Goal: Obtain resource: Download file/media

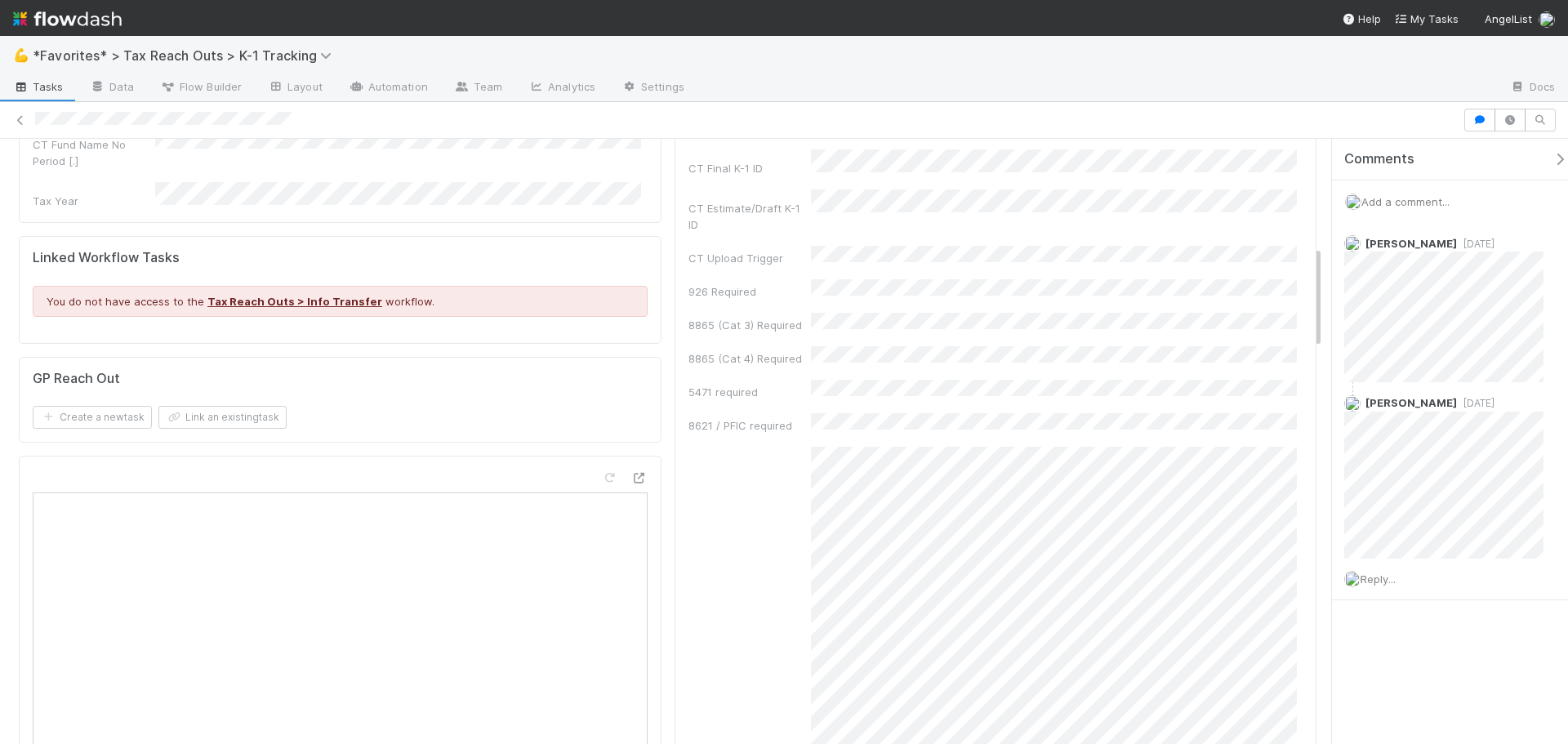
scroll to position [245, 0]
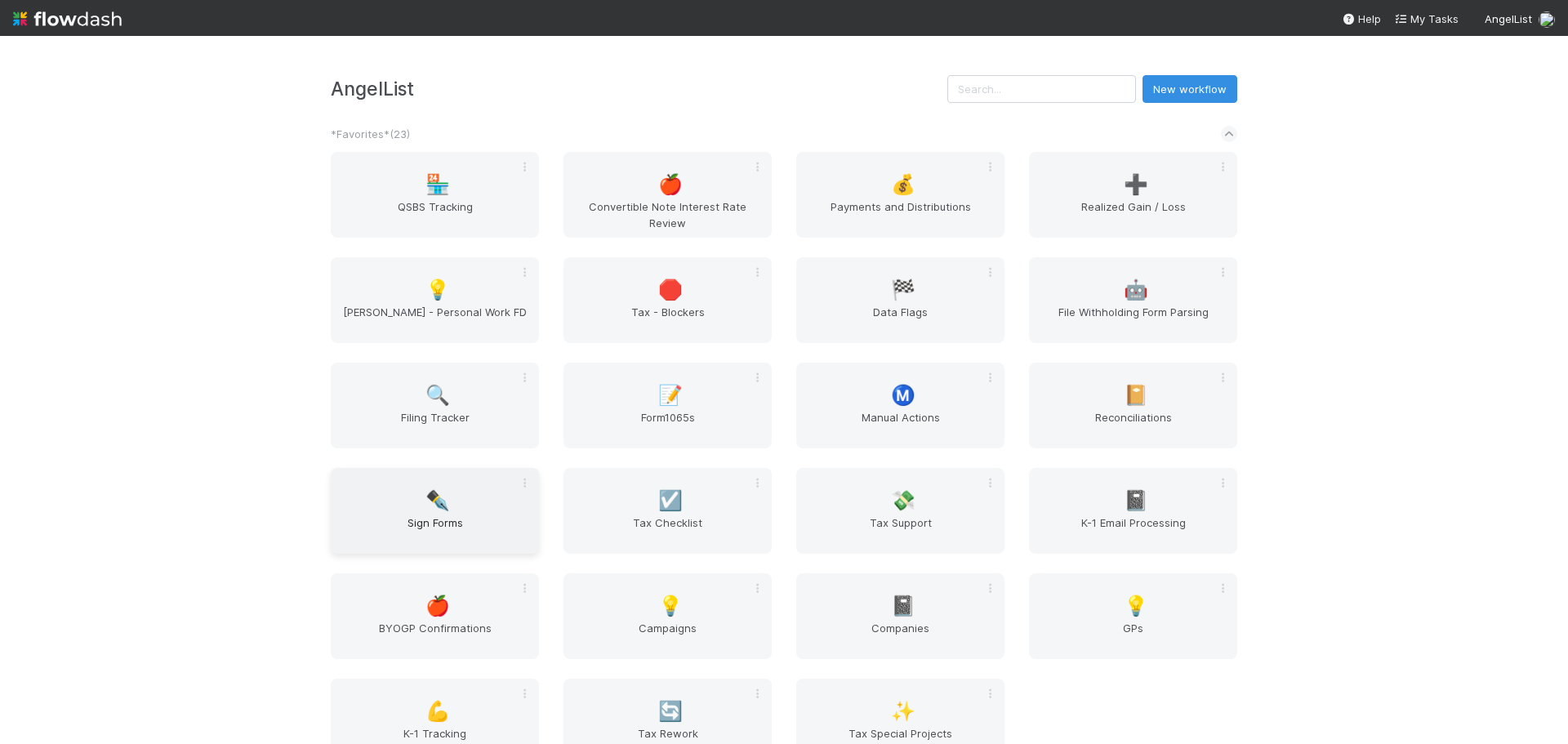
click at [402, 529] on span "Sign Forms" at bounding box center [434, 531] width 195 height 32
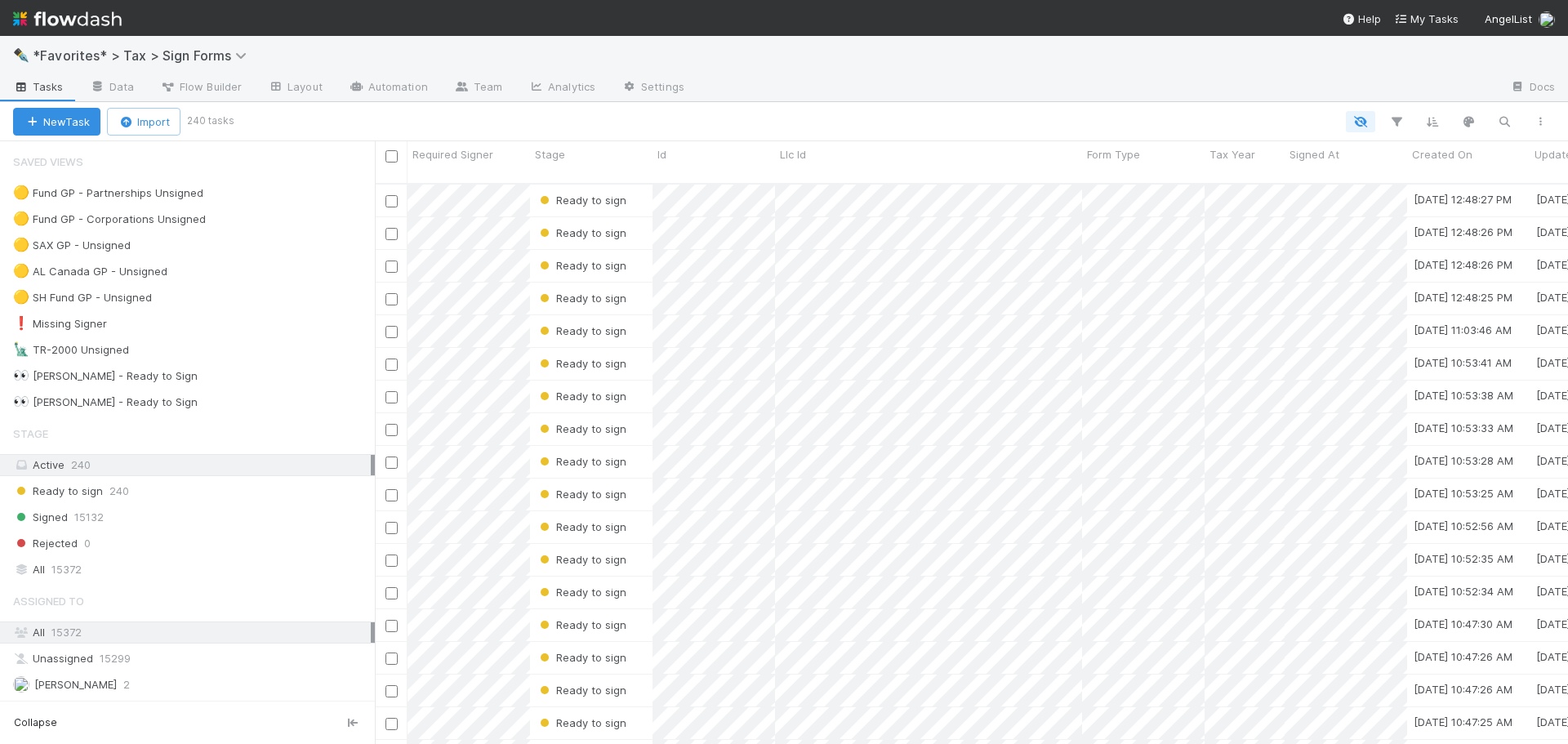
scroll to position [561, 1181]
click at [163, 521] on div "Signed 15132" at bounding box center [194, 517] width 362 height 20
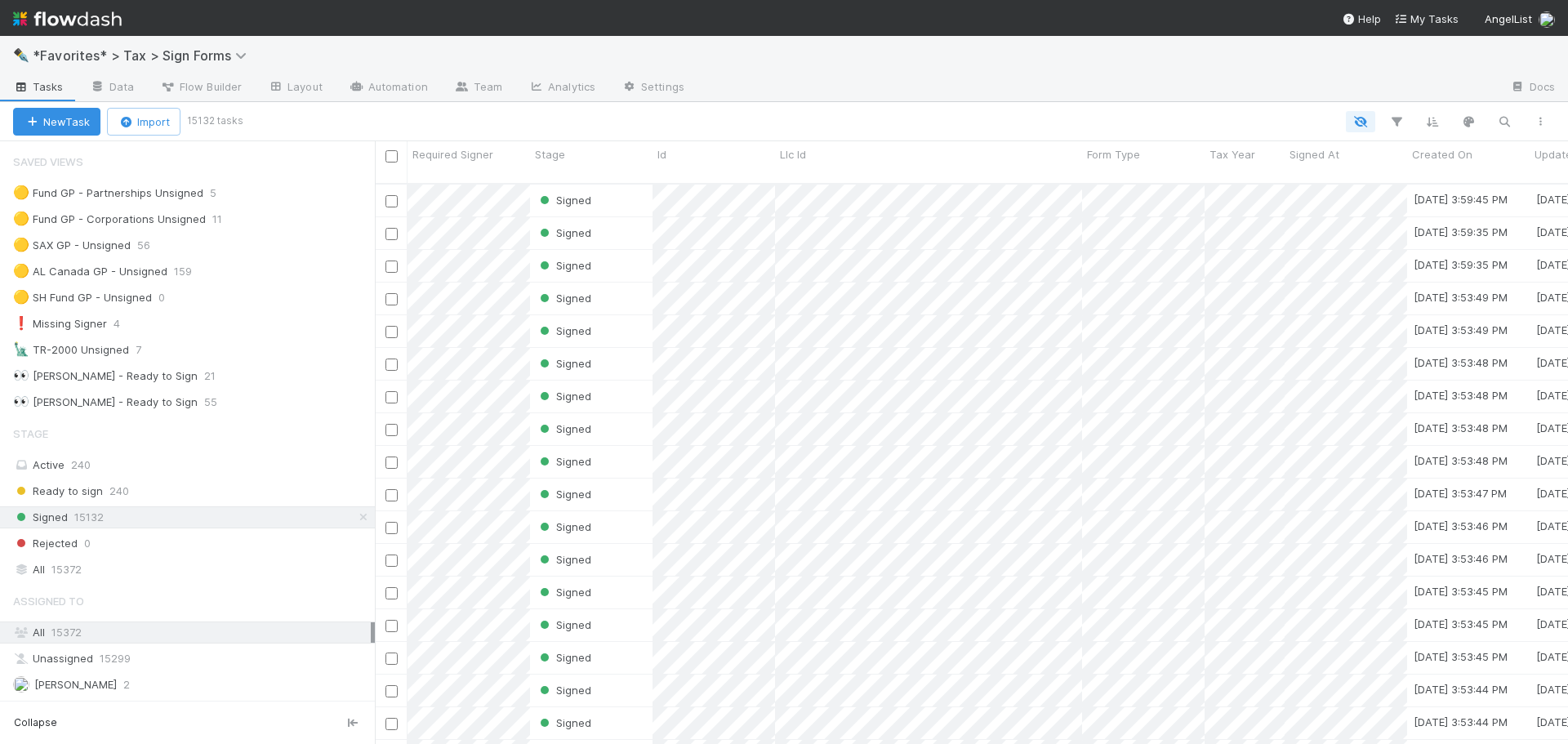
scroll to position [561, 1181]
click at [342, 513] on div "Signed 15132" at bounding box center [194, 517] width 362 height 20
click at [355, 521] on icon at bounding box center [363, 517] width 16 height 10
click at [228, 581] on div "Saved Views 🟡 Fund GP - Partnerships Unsigned 5 🟡 Fund GP - Corporations Unsign…" at bounding box center [187, 421] width 375 height 559
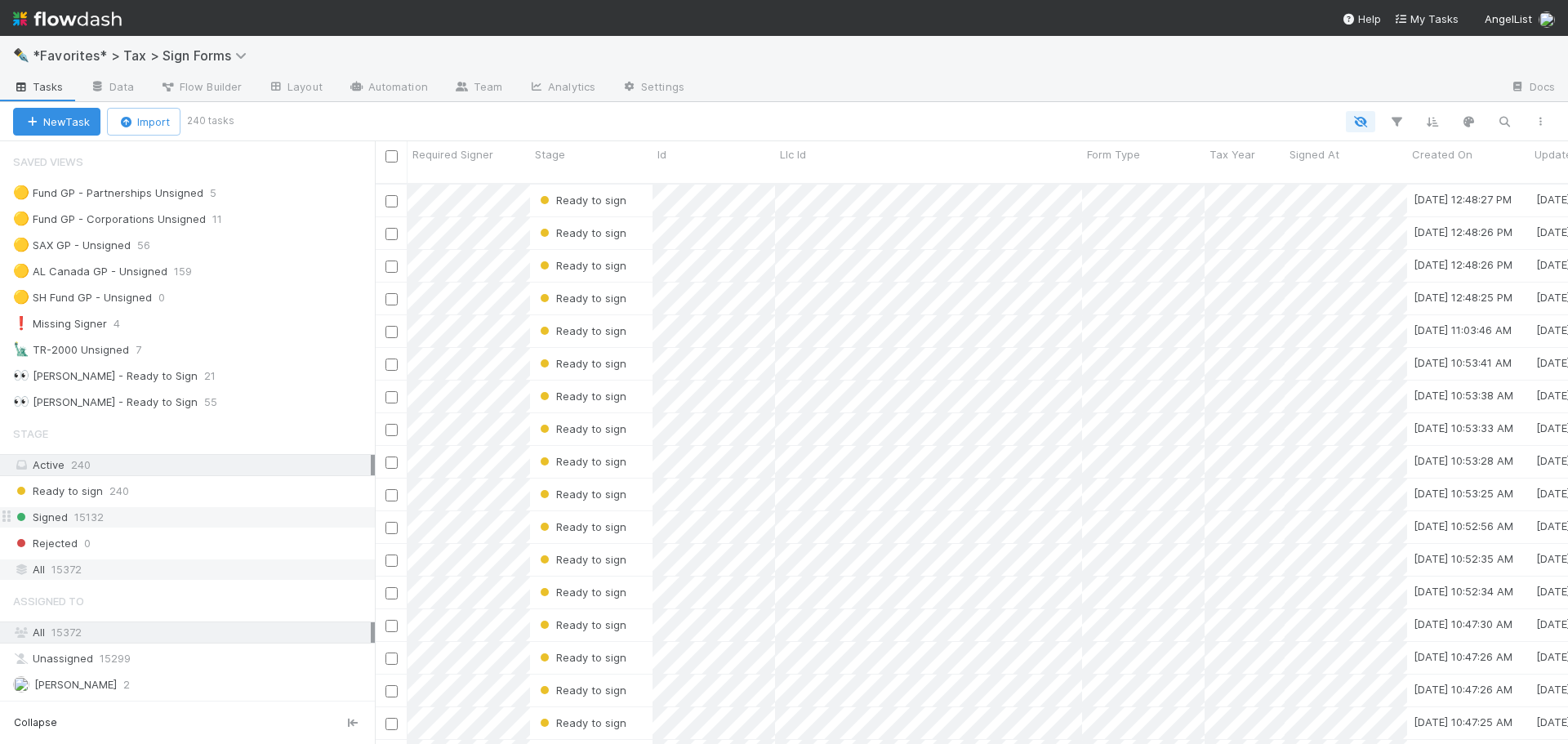
click at [228, 570] on div "All 15372" at bounding box center [192, 569] width 358 height 20
click at [1399, 122] on icon "button" at bounding box center [1396, 121] width 16 height 14
click at [1138, 171] on button "Add Filter" at bounding box center [1146, 170] width 490 height 24
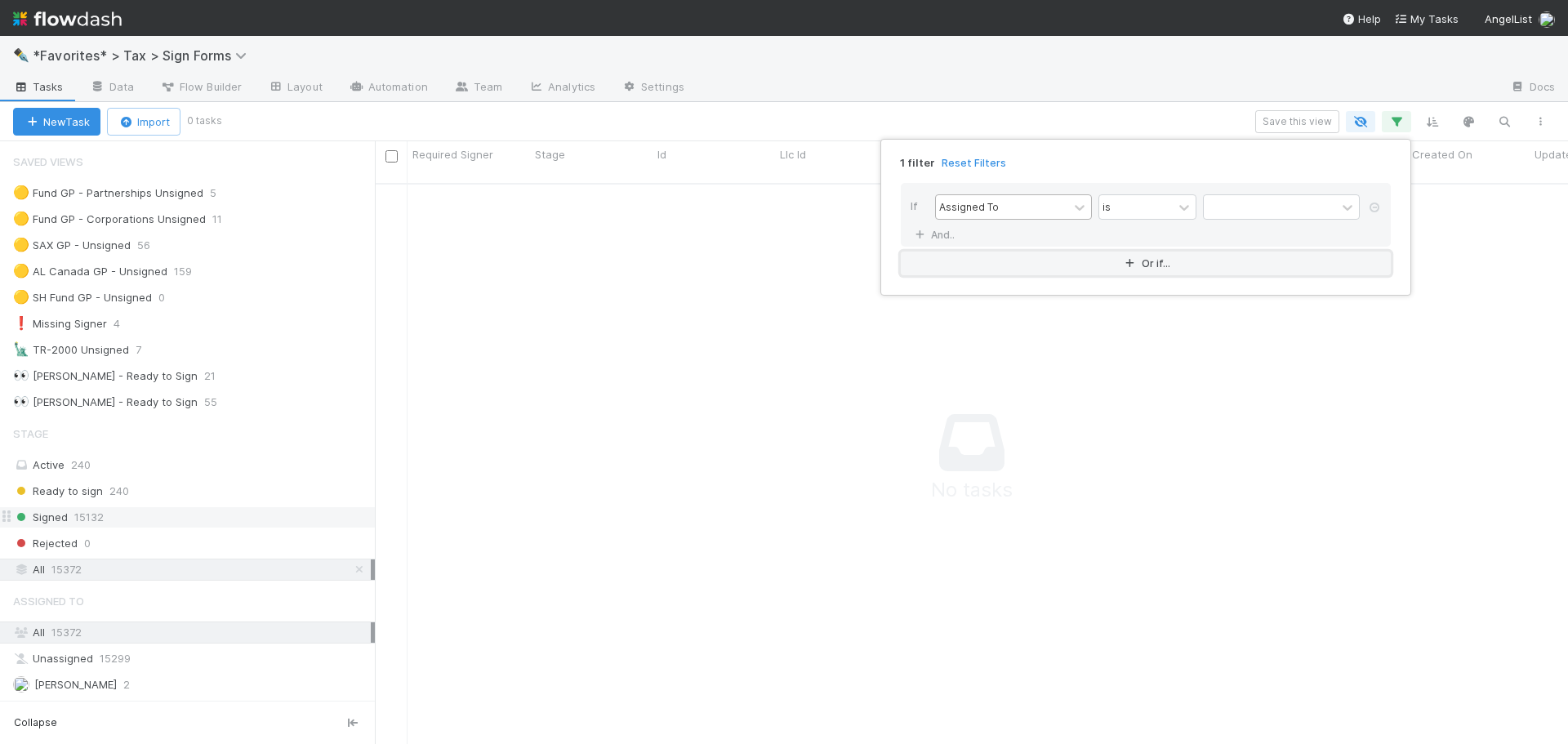
scroll to position [550, 1181]
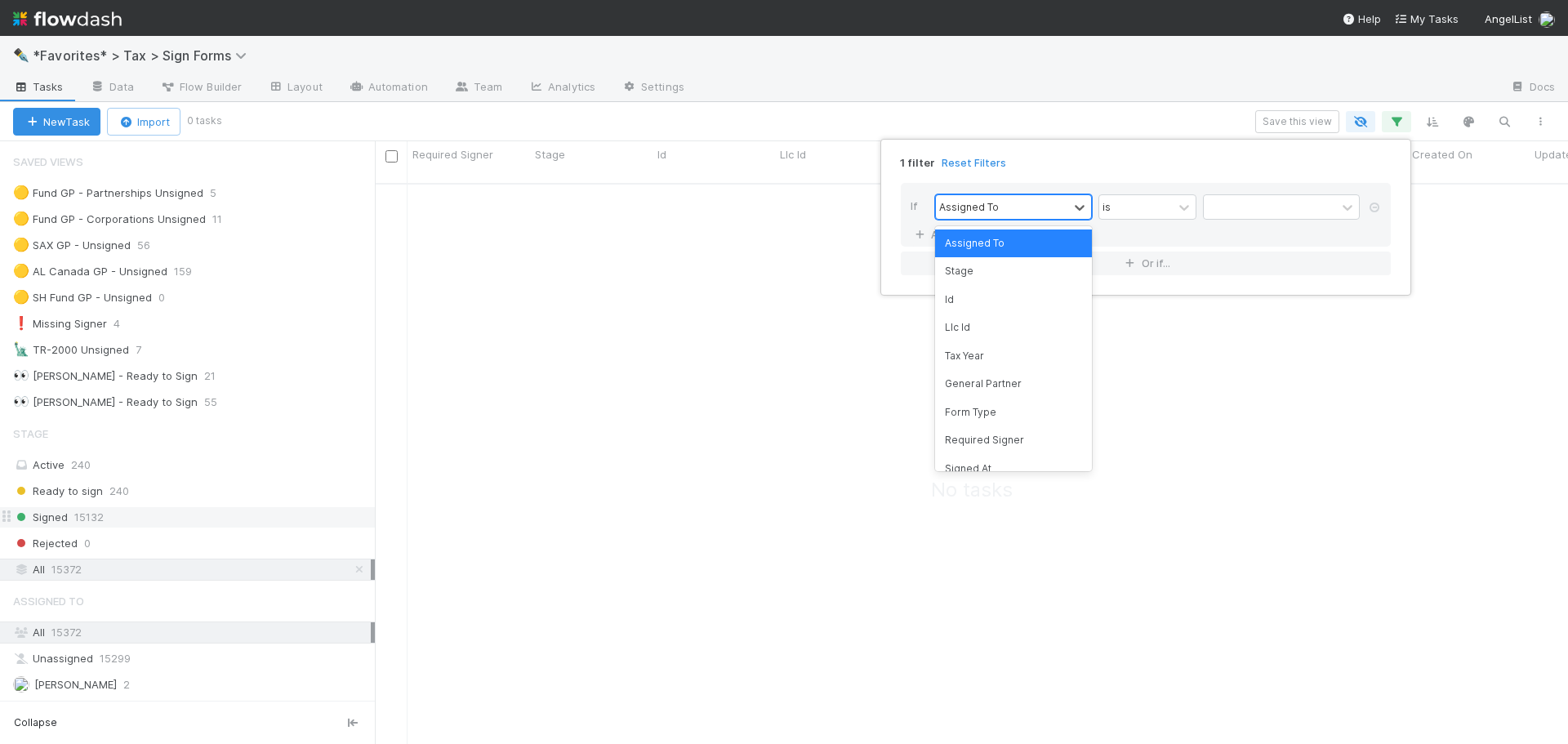
click at [976, 205] on div "Assigned To" at bounding box center [969, 206] width 60 height 14
type input "tax"
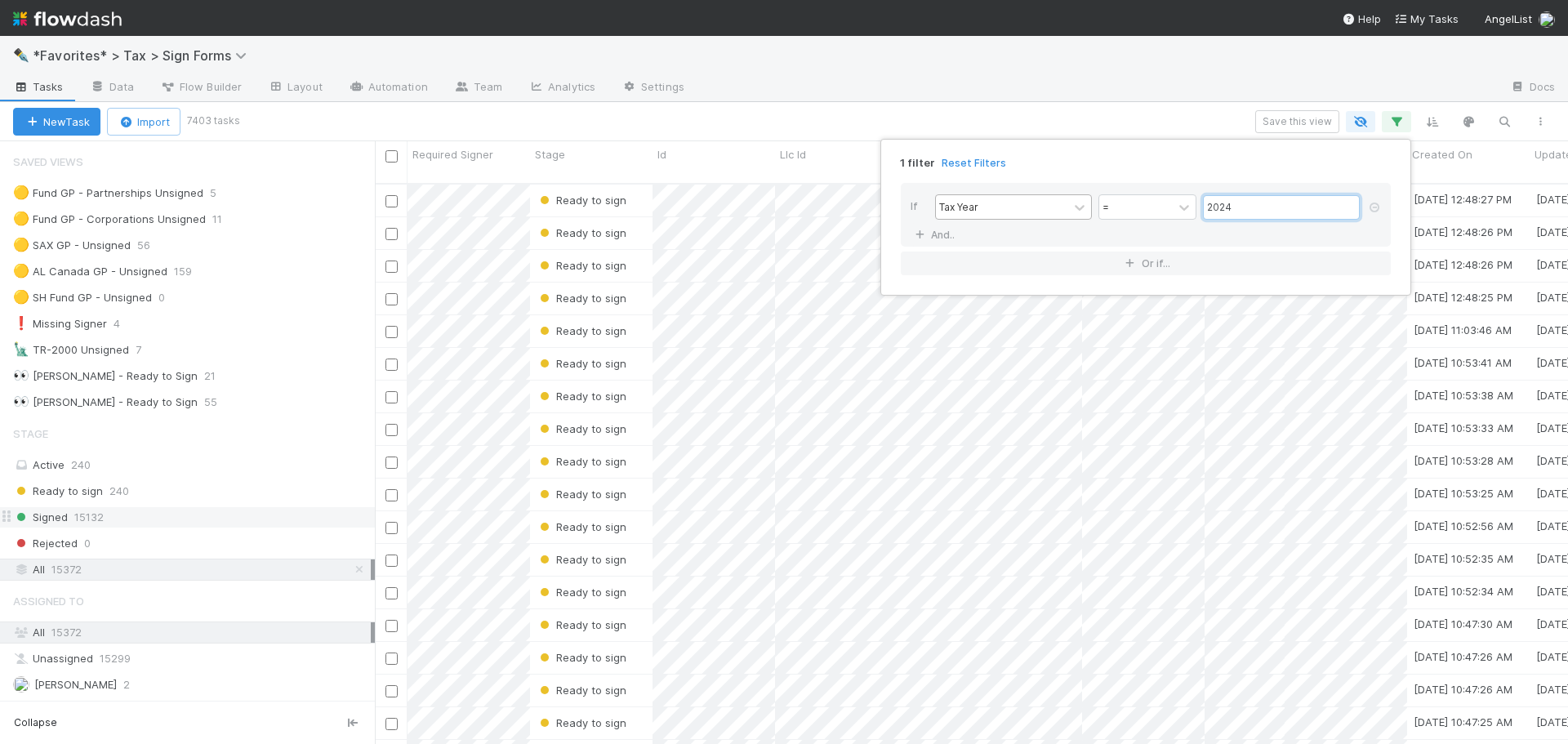
scroll to position [561, 1181]
type input "2024"
click at [911, 223] on link "And.." at bounding box center [936, 234] width 51 height 24
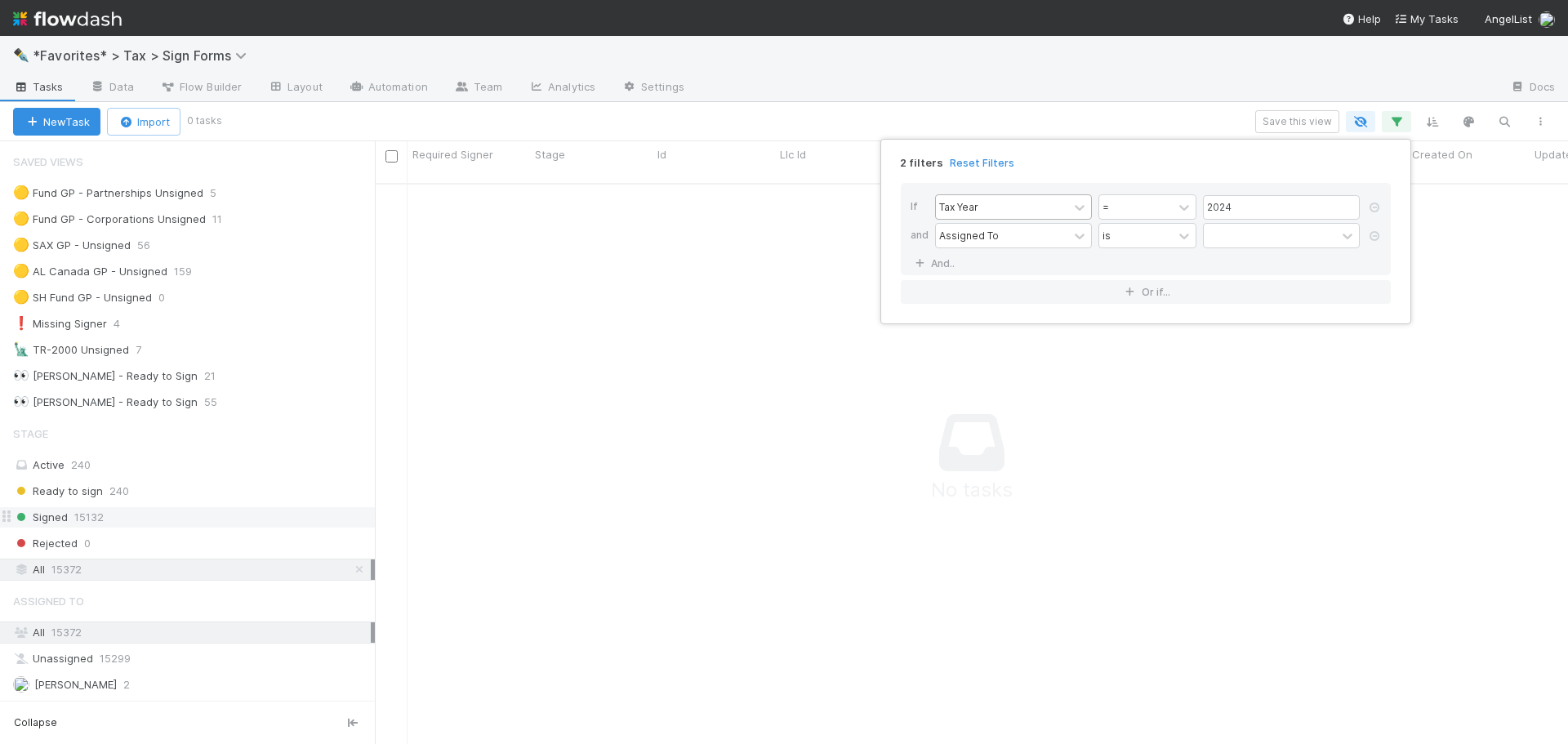
scroll to position [550, 1181]
type input "form"
type input "887"
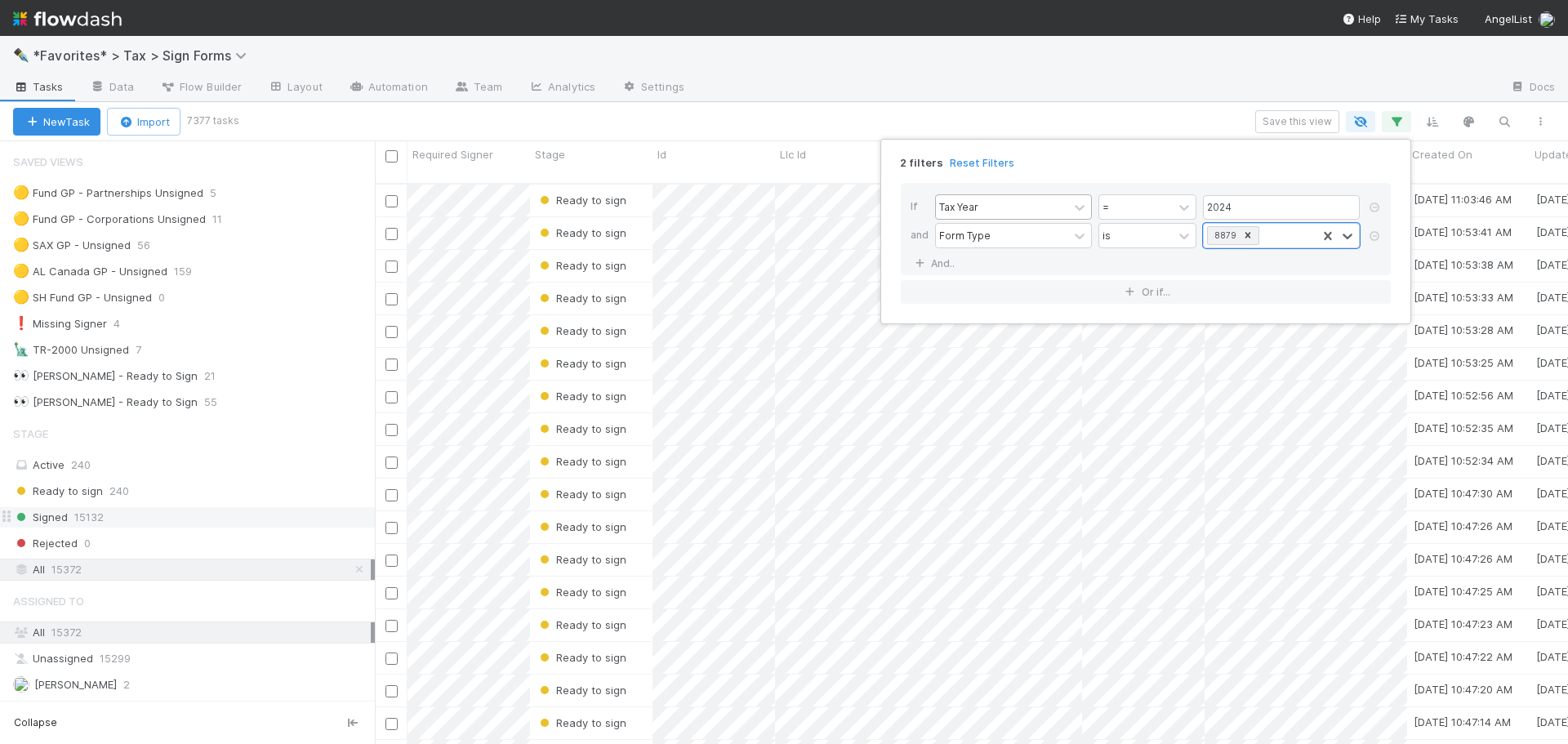
scroll to position [561, 1181]
click at [942, 87] on div "2 filters Reset Filters If Tax Year = 2024 and Form Type is option 8879, select…" at bounding box center [784, 372] width 1568 height 744
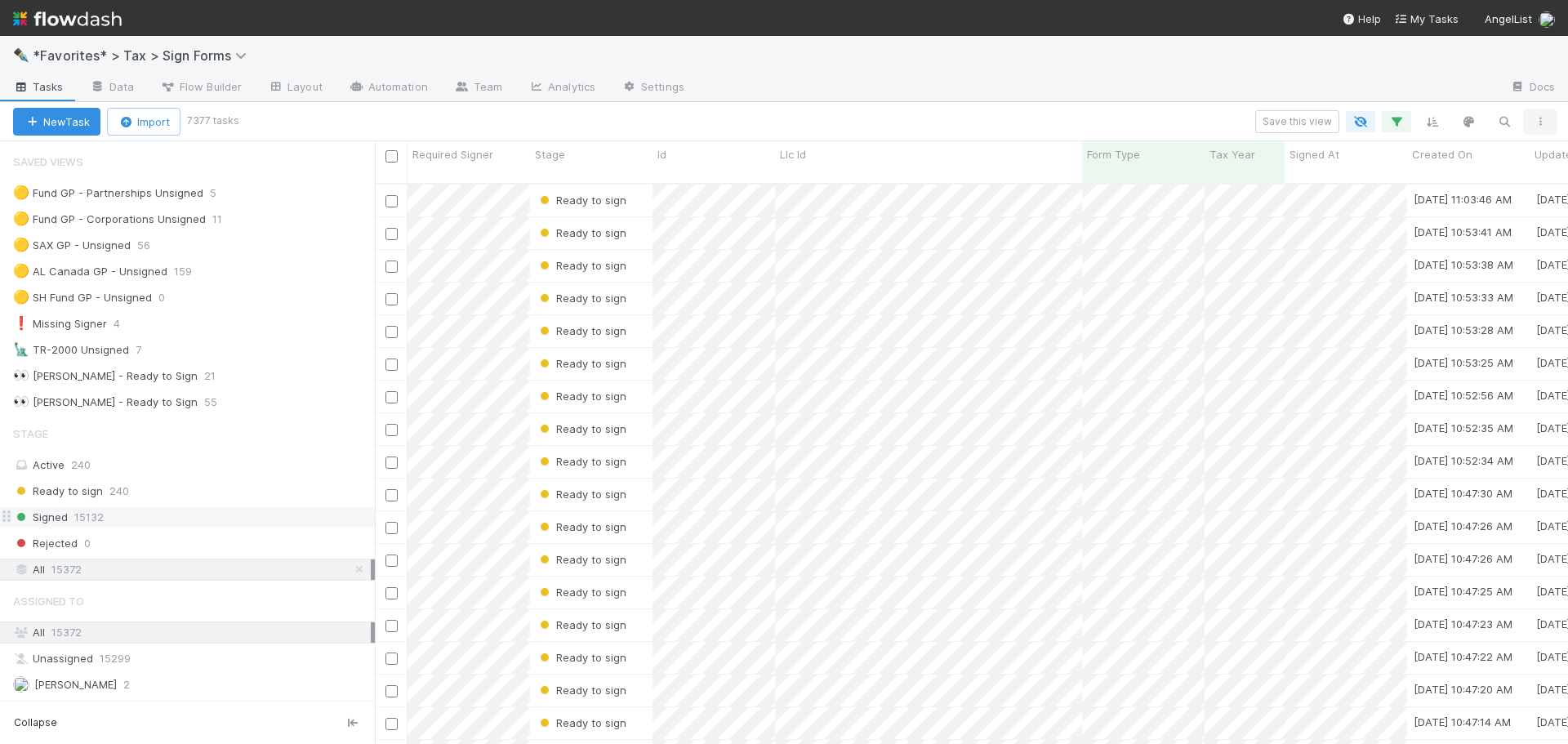
click at [1532, 125] on icon "button" at bounding box center [1539, 122] width 16 height 10
click at [1386, 75] on div "View as list Comments Export view to CSV" at bounding box center [784, 372] width 1568 height 744
click at [1539, 128] on button "button" at bounding box center [1539, 122] width 29 height 21
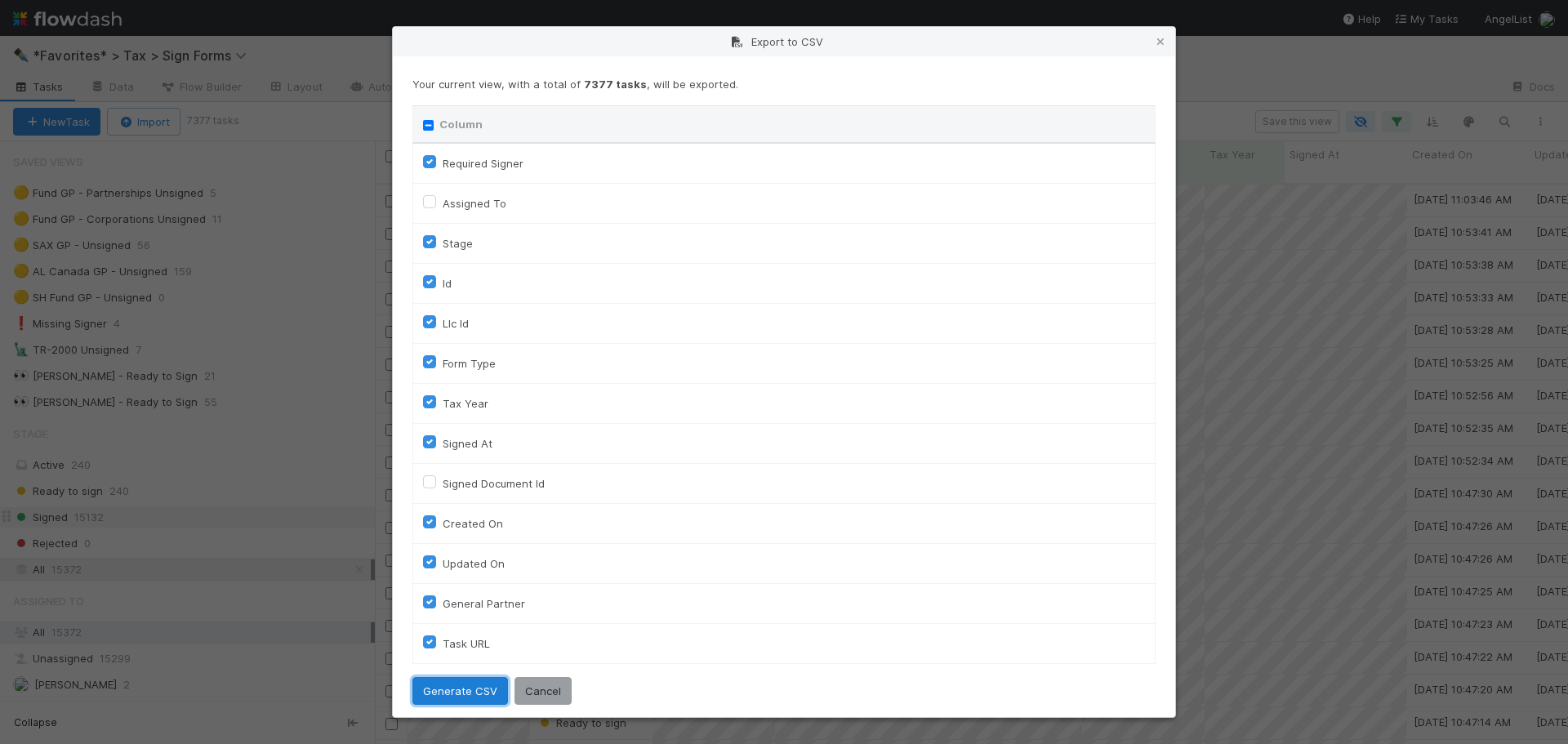
click at [475, 686] on button "Generate CSV" at bounding box center [460, 690] width 95 height 28
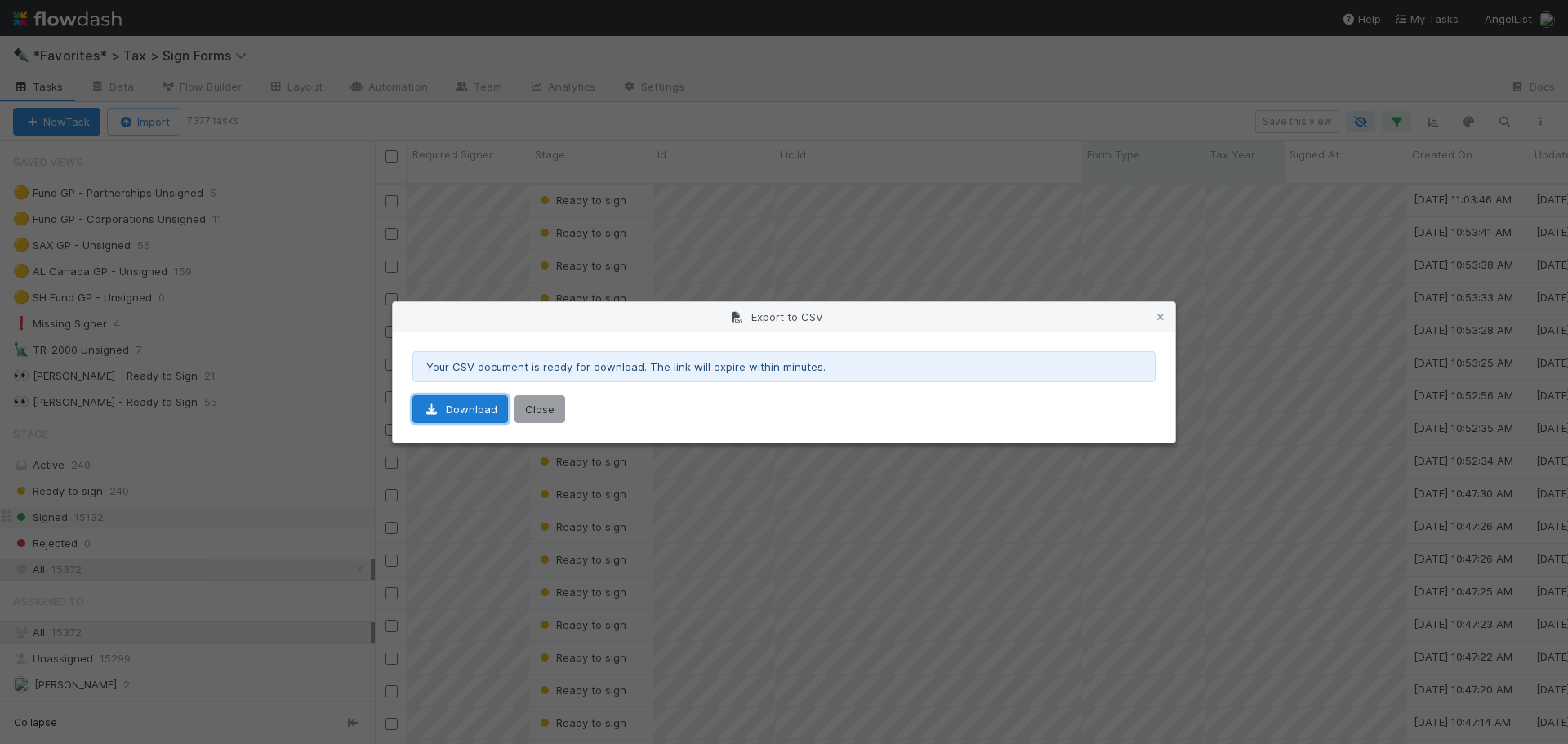
click at [467, 403] on link "Download" at bounding box center [460, 408] width 95 height 28
click at [533, 417] on button "Close" at bounding box center [539, 408] width 50 height 28
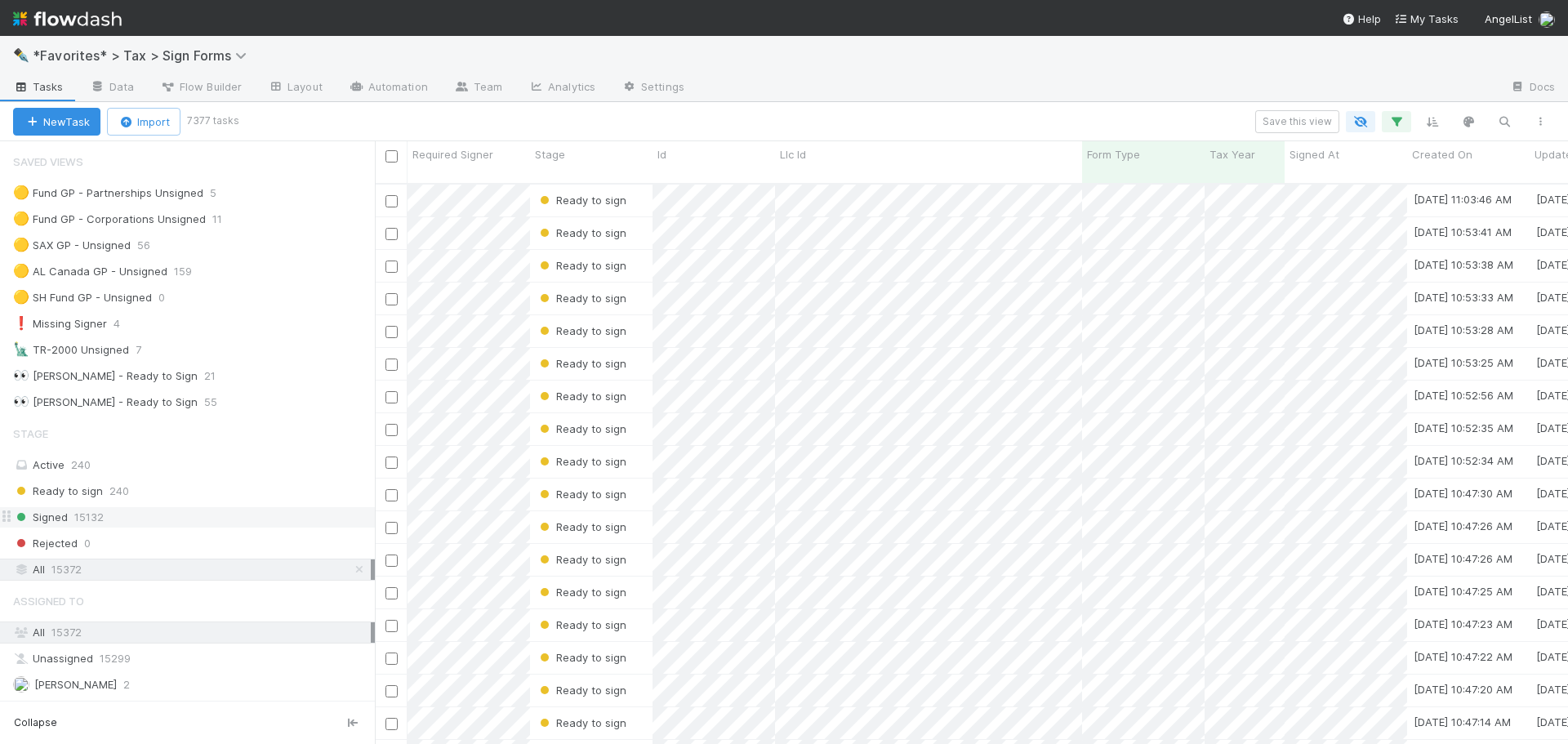
click at [109, 26] on img at bounding box center [68, 18] width 108 height 28
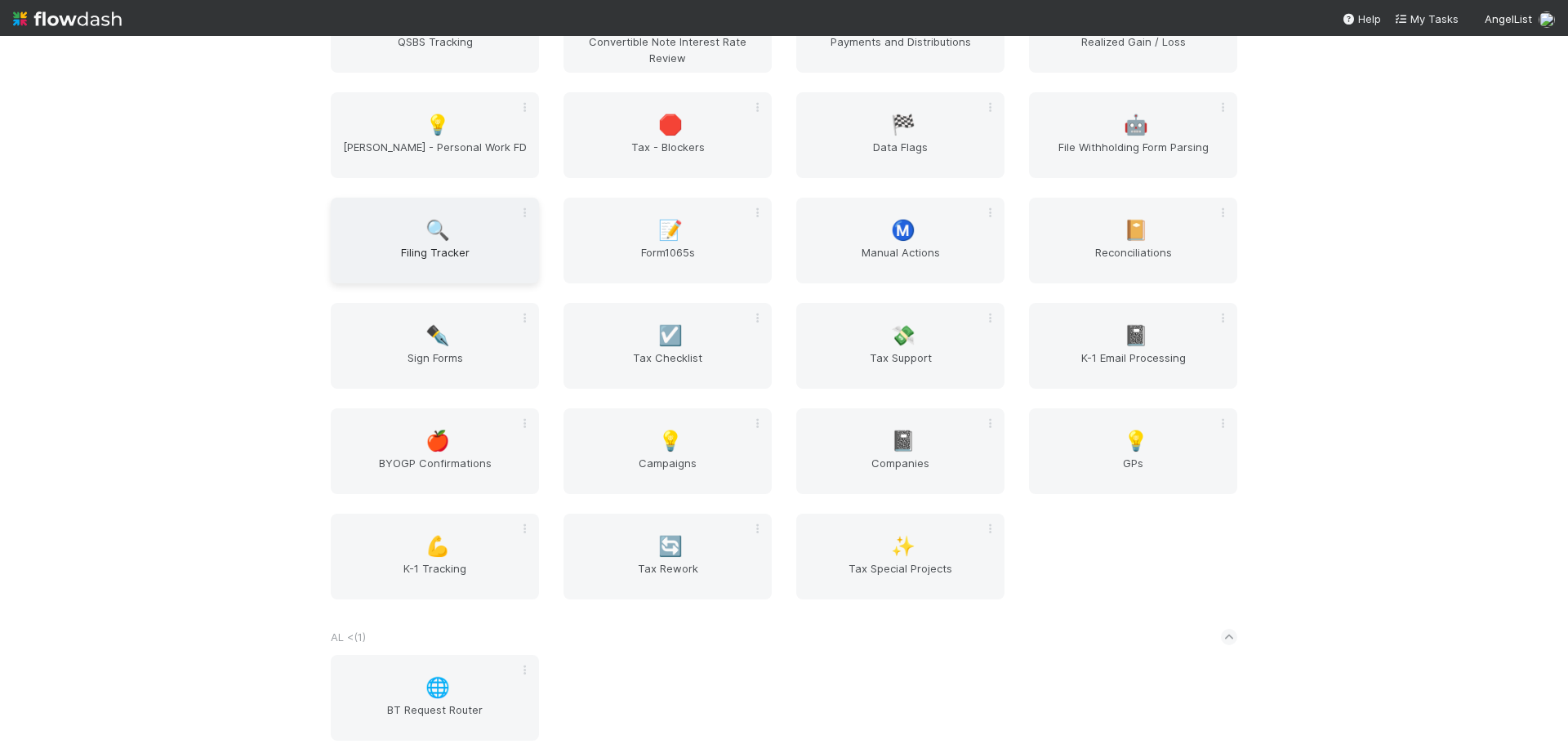
scroll to position [164, 0]
click at [449, 242] on div "🔍 Filing Tracker" at bounding box center [435, 242] width 208 height 86
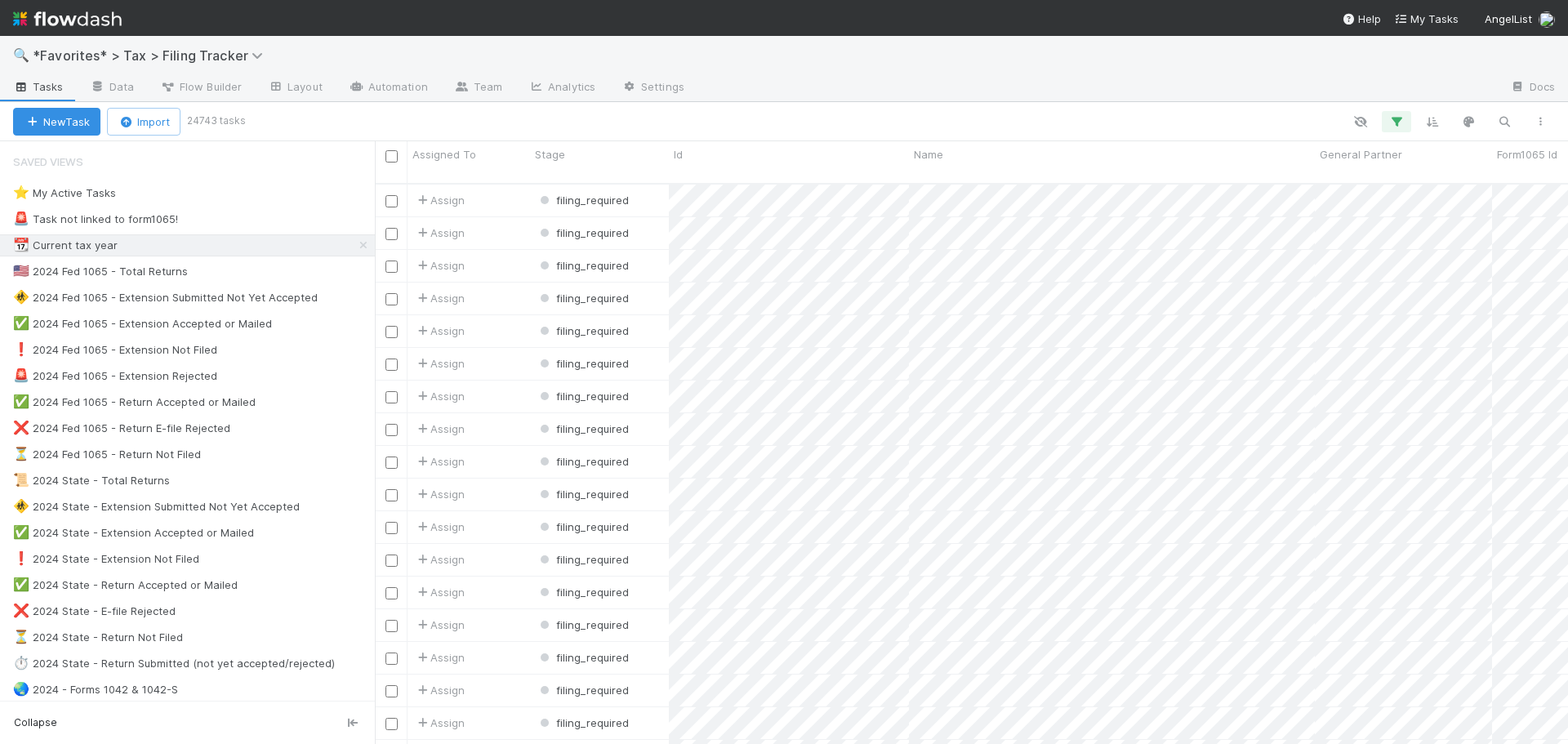
scroll to position [561, 1181]
click at [208, 247] on div "📆 Current tax year 25051" at bounding box center [194, 245] width 362 height 20
click at [1531, 115] on button "button" at bounding box center [1539, 122] width 29 height 21
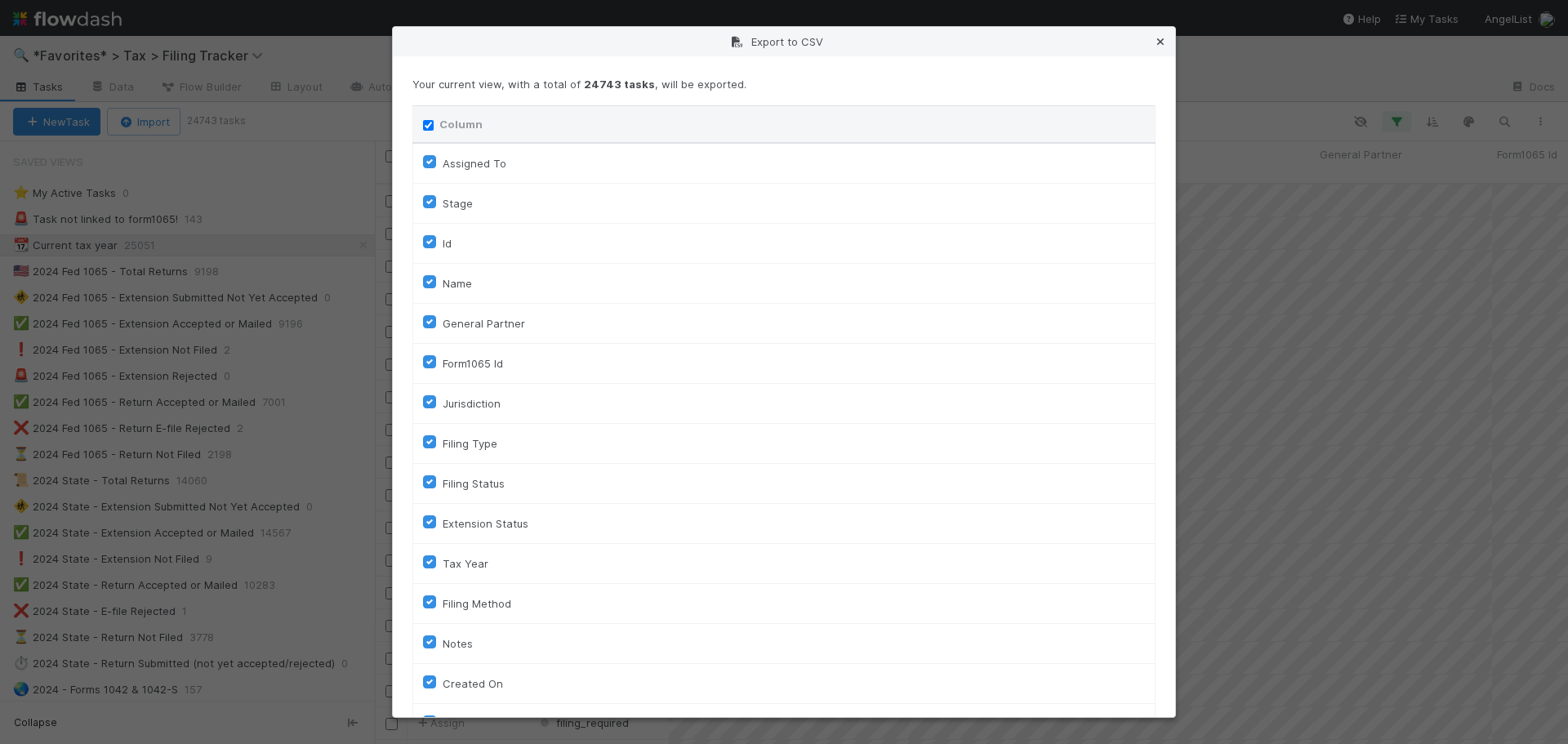
click at [1161, 34] on link at bounding box center [1160, 41] width 16 height 16
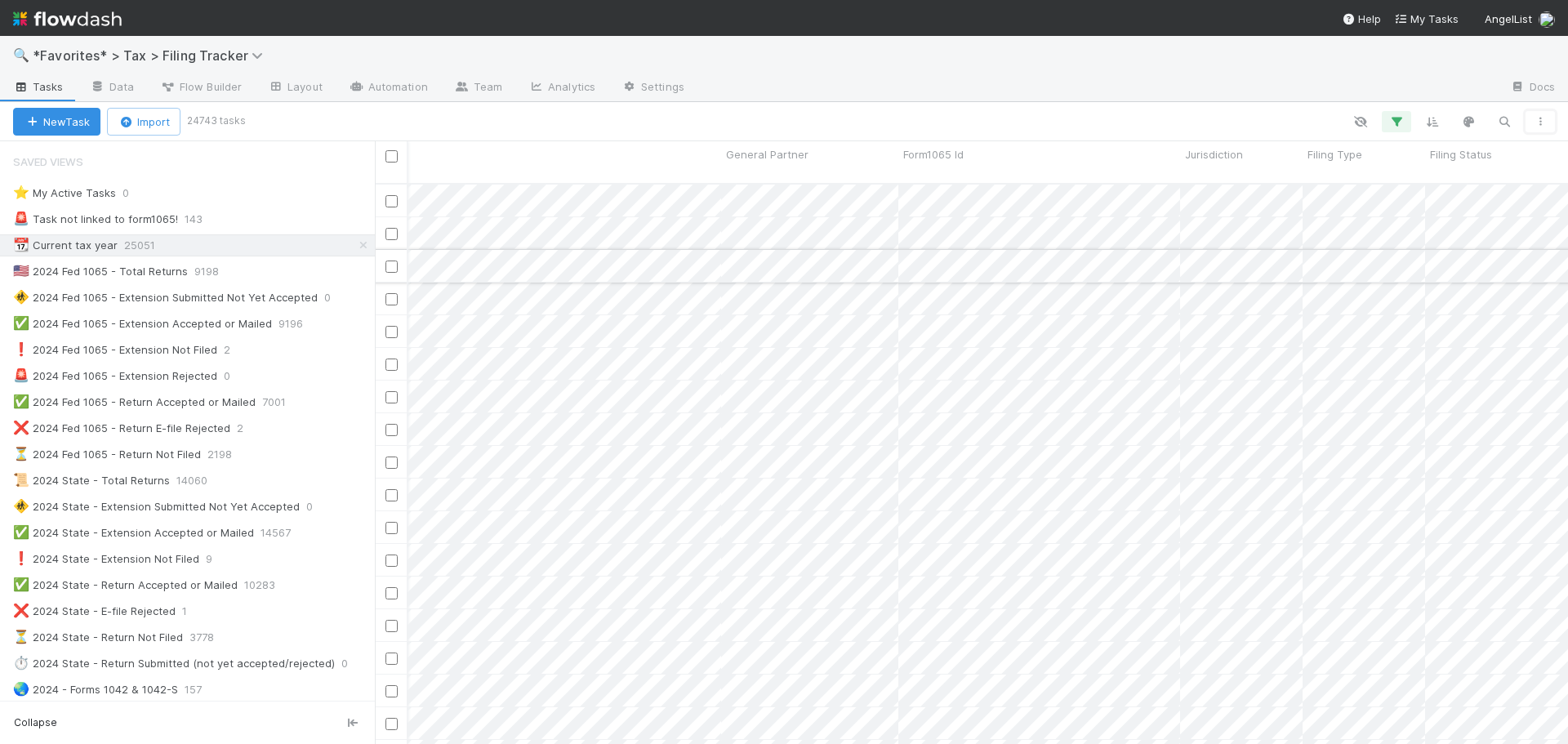
scroll to position [0, 386]
click at [281, 269] on div "🇺🇸 2024 Fed 1065 - Total Returns 9198" at bounding box center [194, 271] width 362 height 20
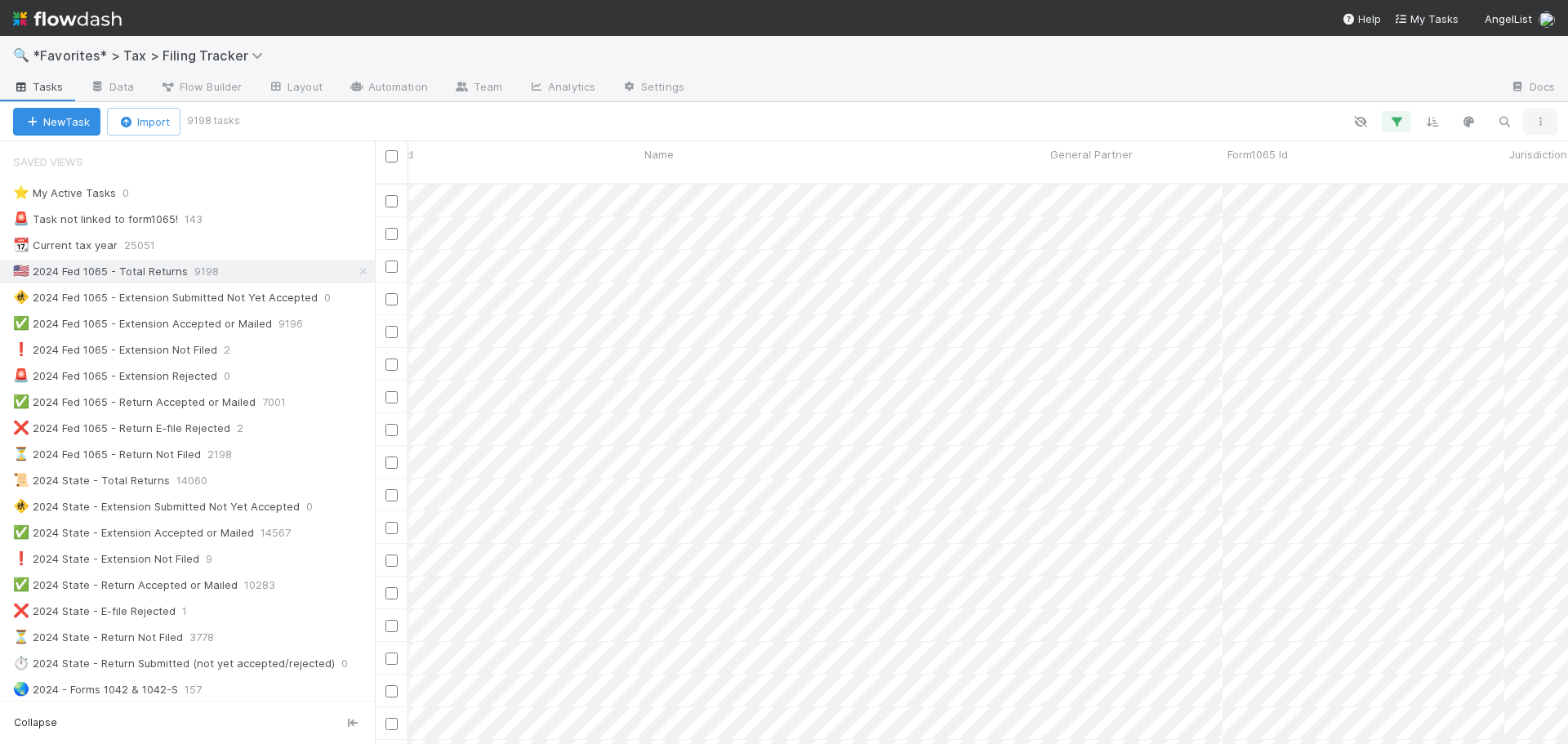
click at [1552, 121] on button "button" at bounding box center [1539, 122] width 29 height 21
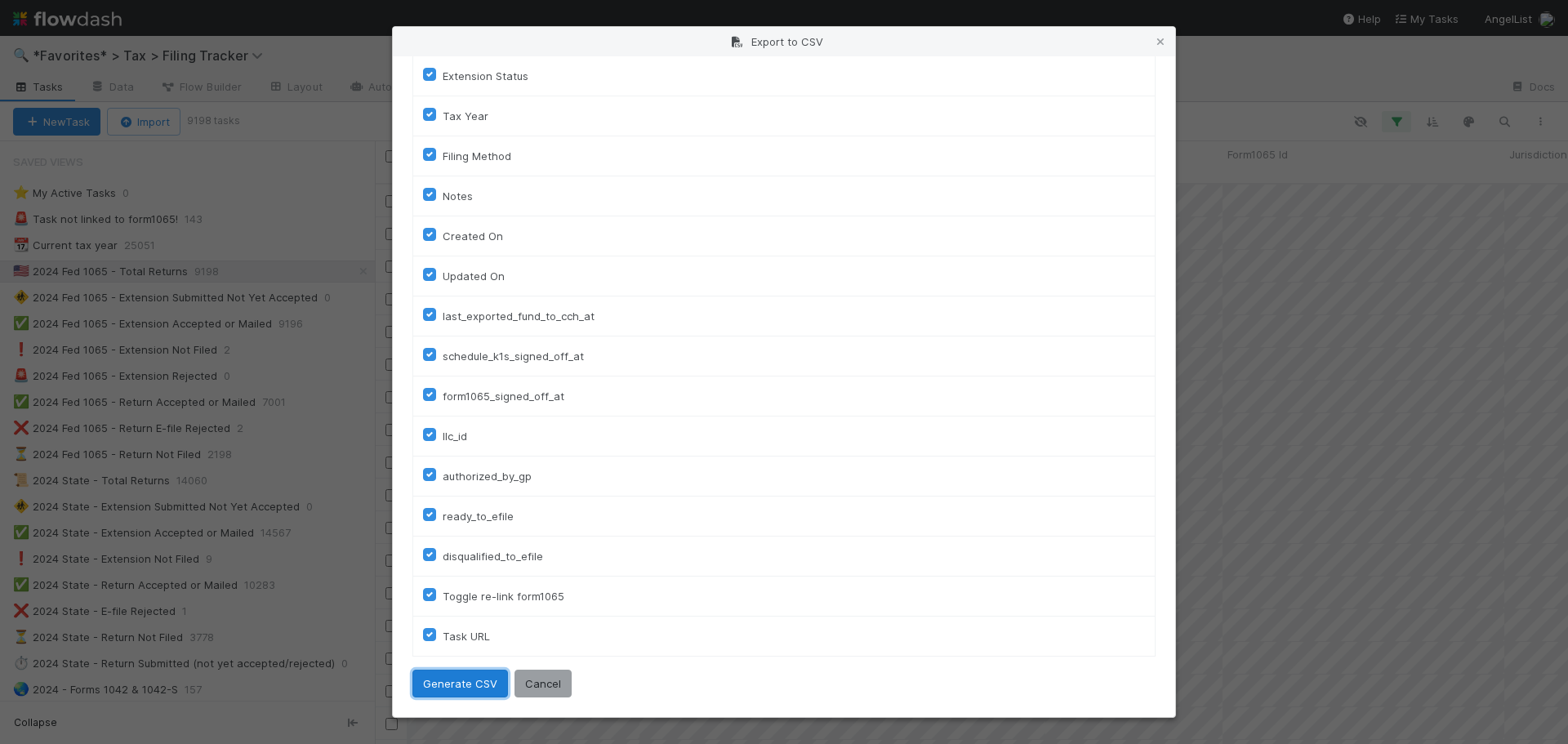
click at [488, 673] on button "Generate CSV" at bounding box center [460, 683] width 95 height 28
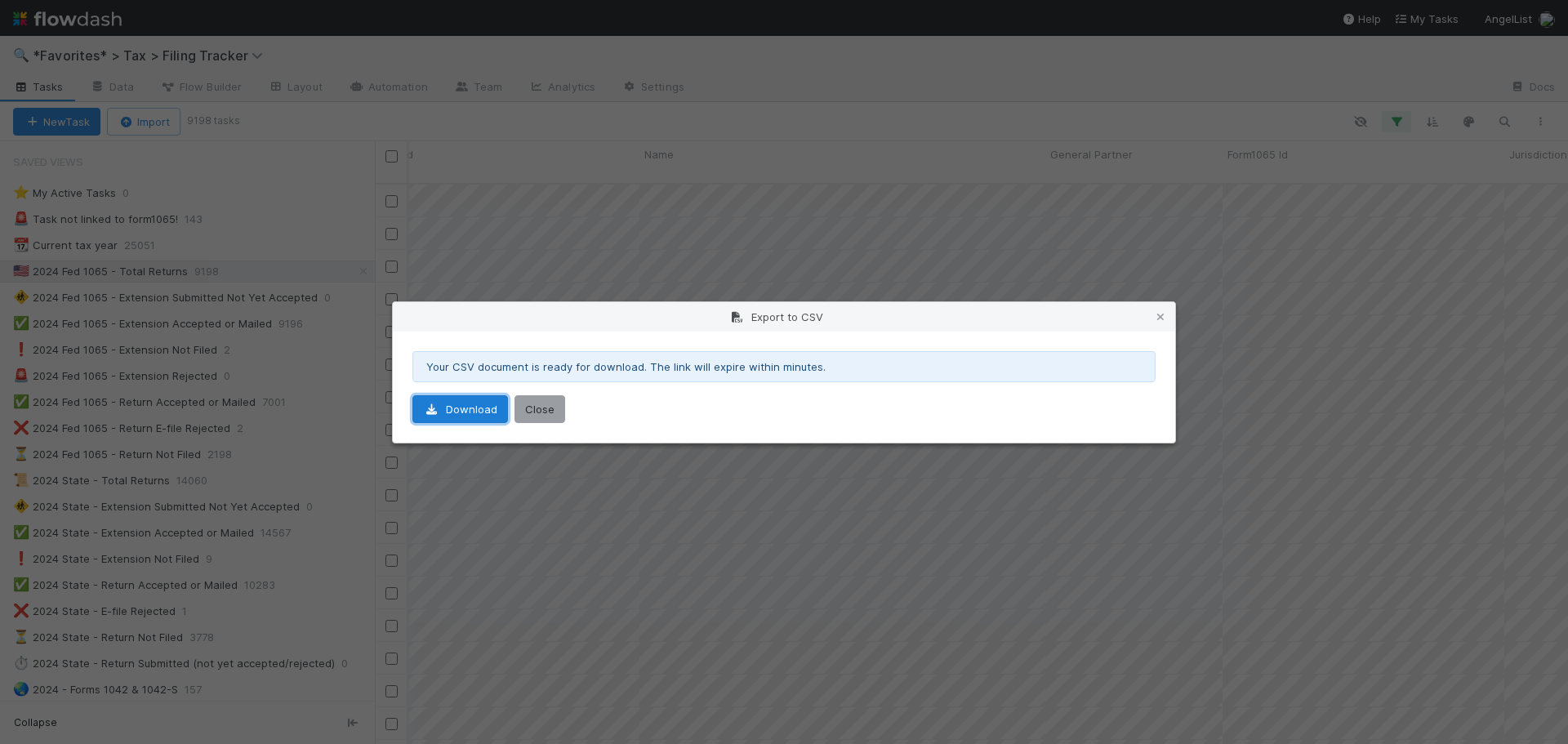
click at [466, 409] on link "Download" at bounding box center [460, 408] width 95 height 28
click at [443, 414] on link "Download" at bounding box center [460, 408] width 95 height 28
click at [547, 412] on button "Close" at bounding box center [539, 408] width 50 height 28
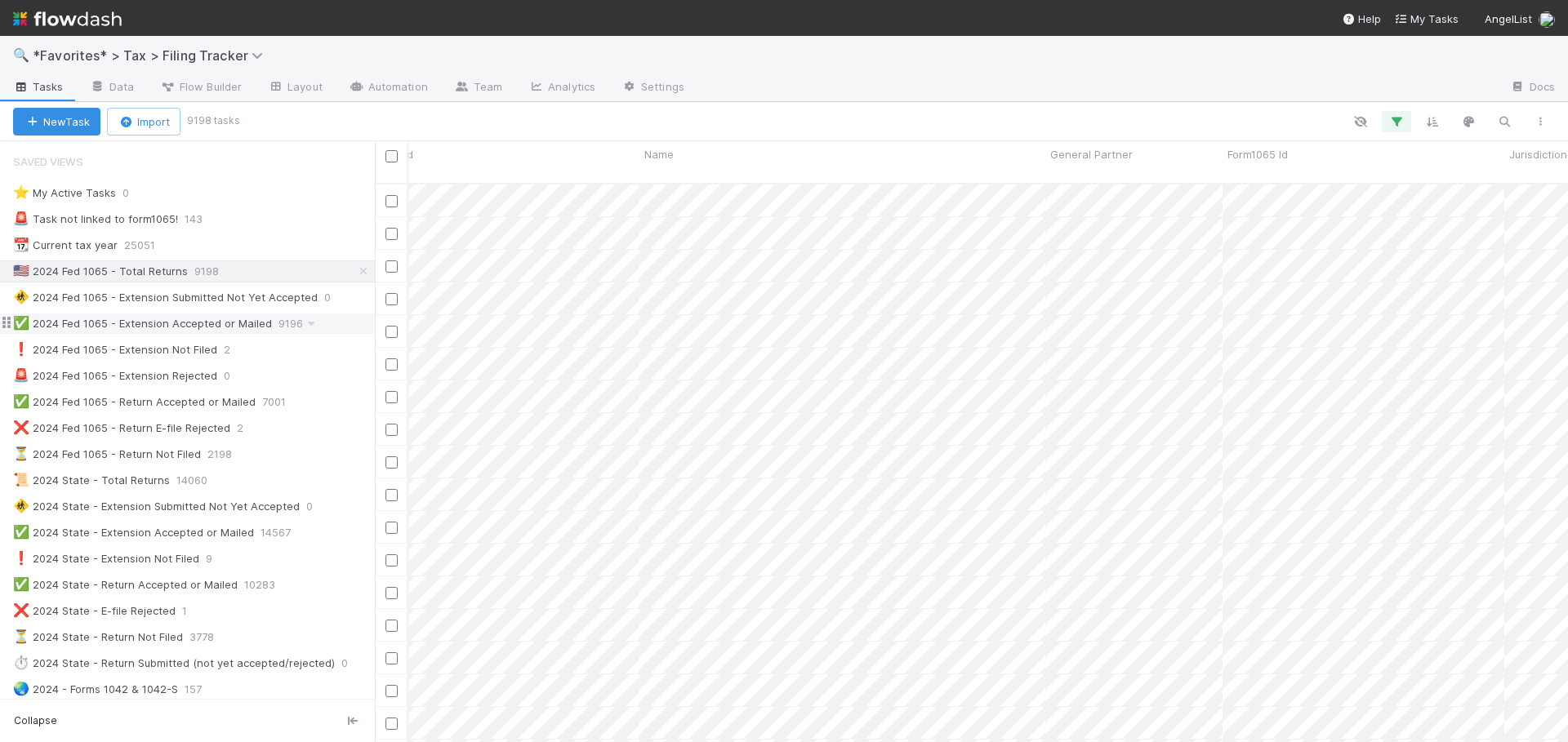
scroll to position [560, 1181]
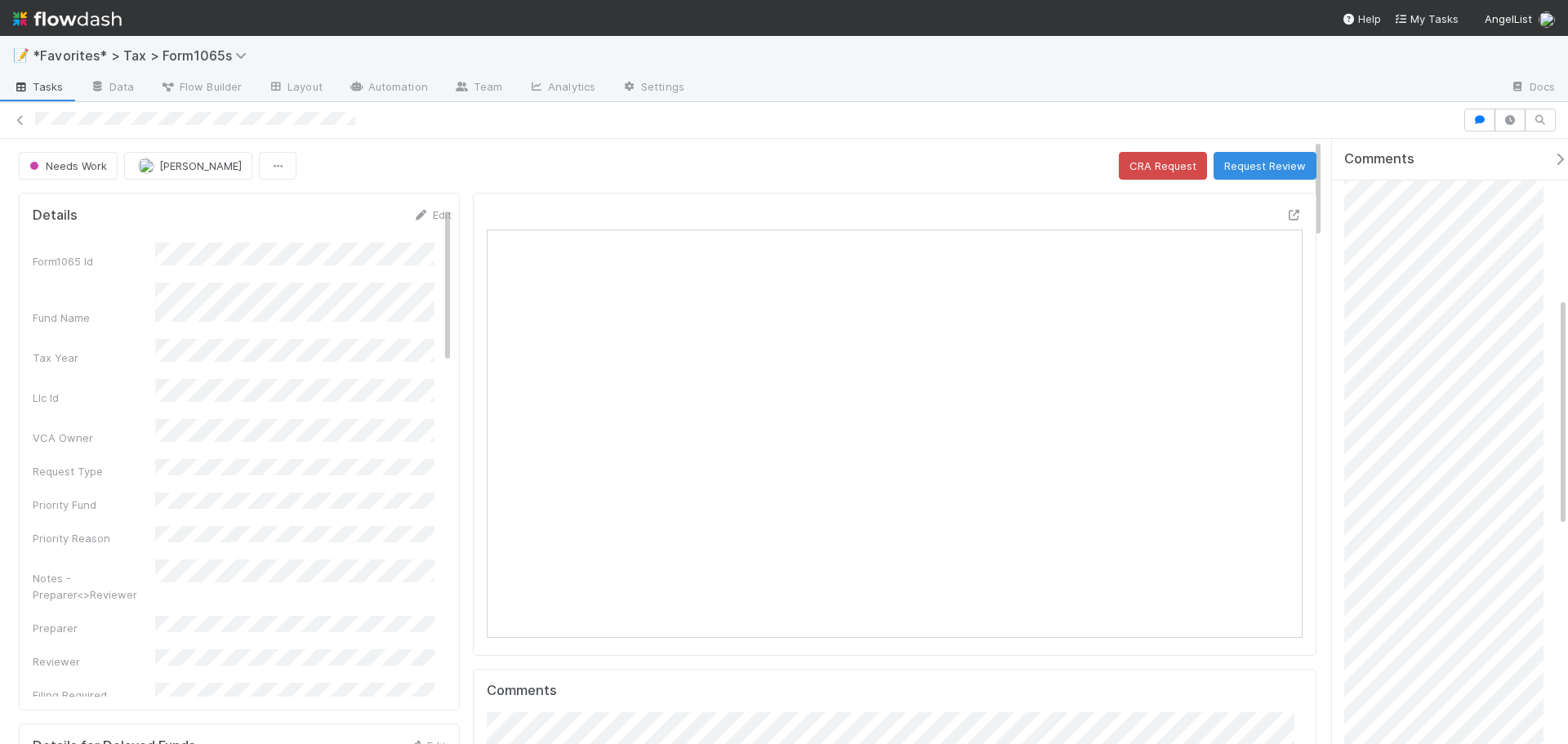
scroll to position [490, 0]
click at [21, 123] on icon at bounding box center [20, 120] width 16 height 10
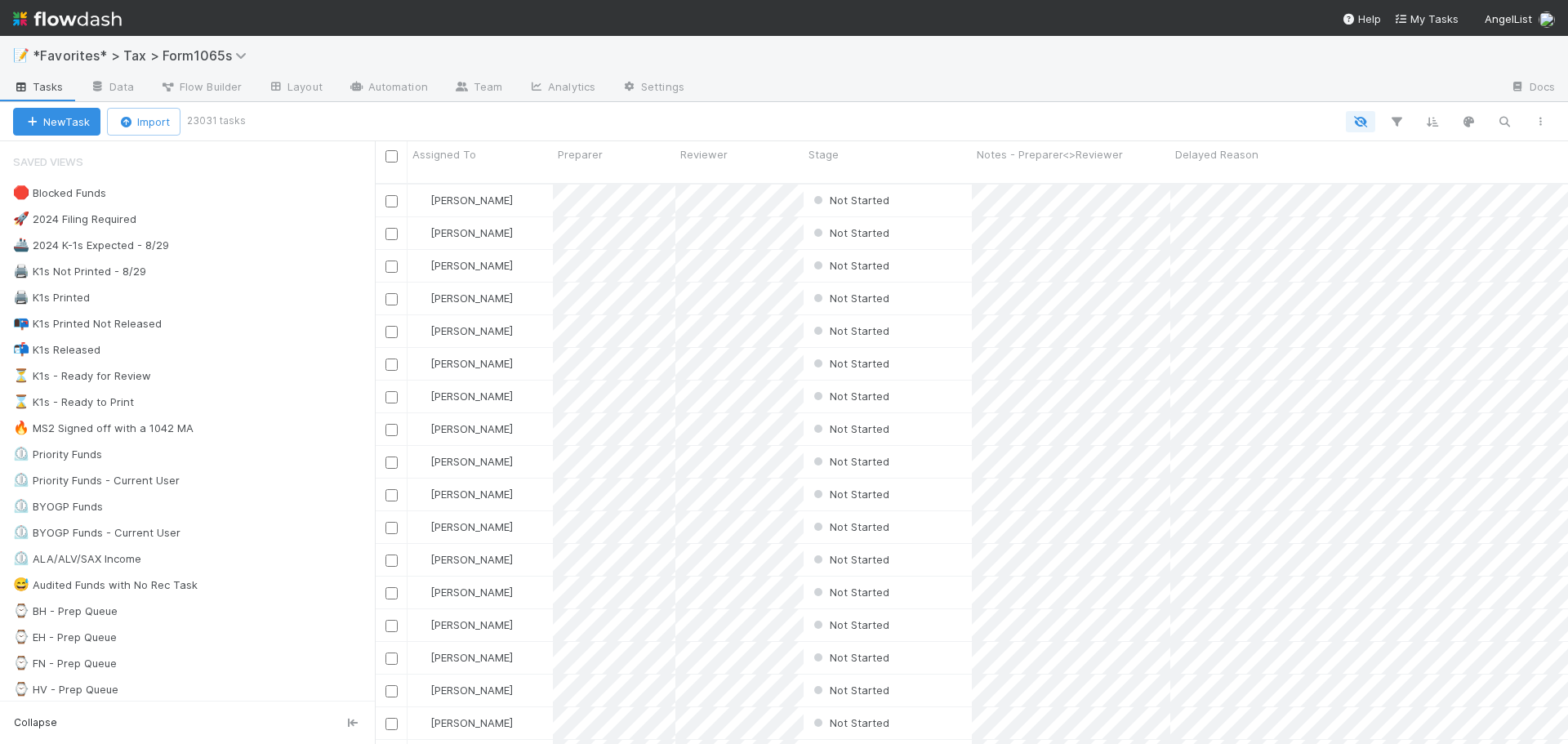
scroll to position [561, 1181]
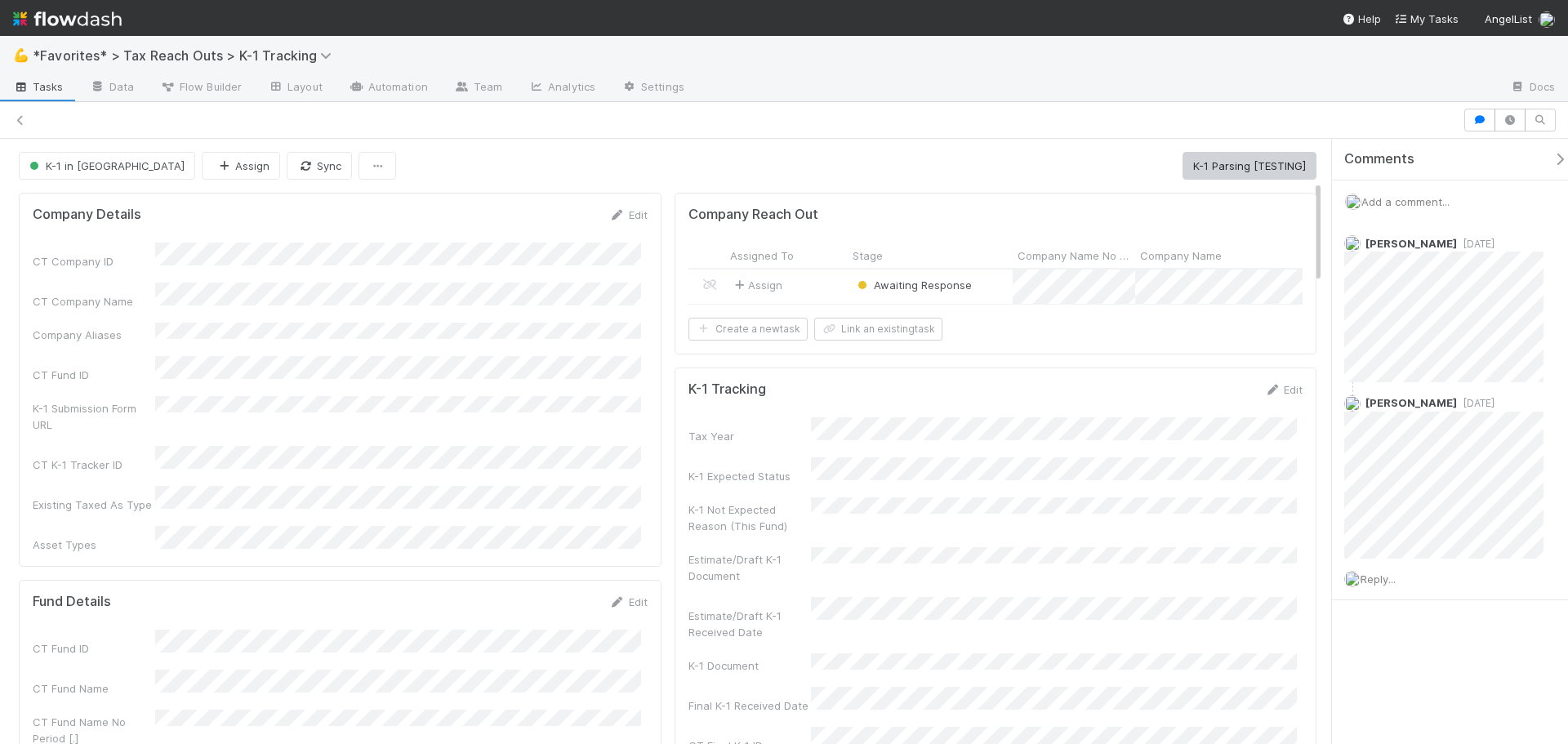
scroll to position [245, 0]
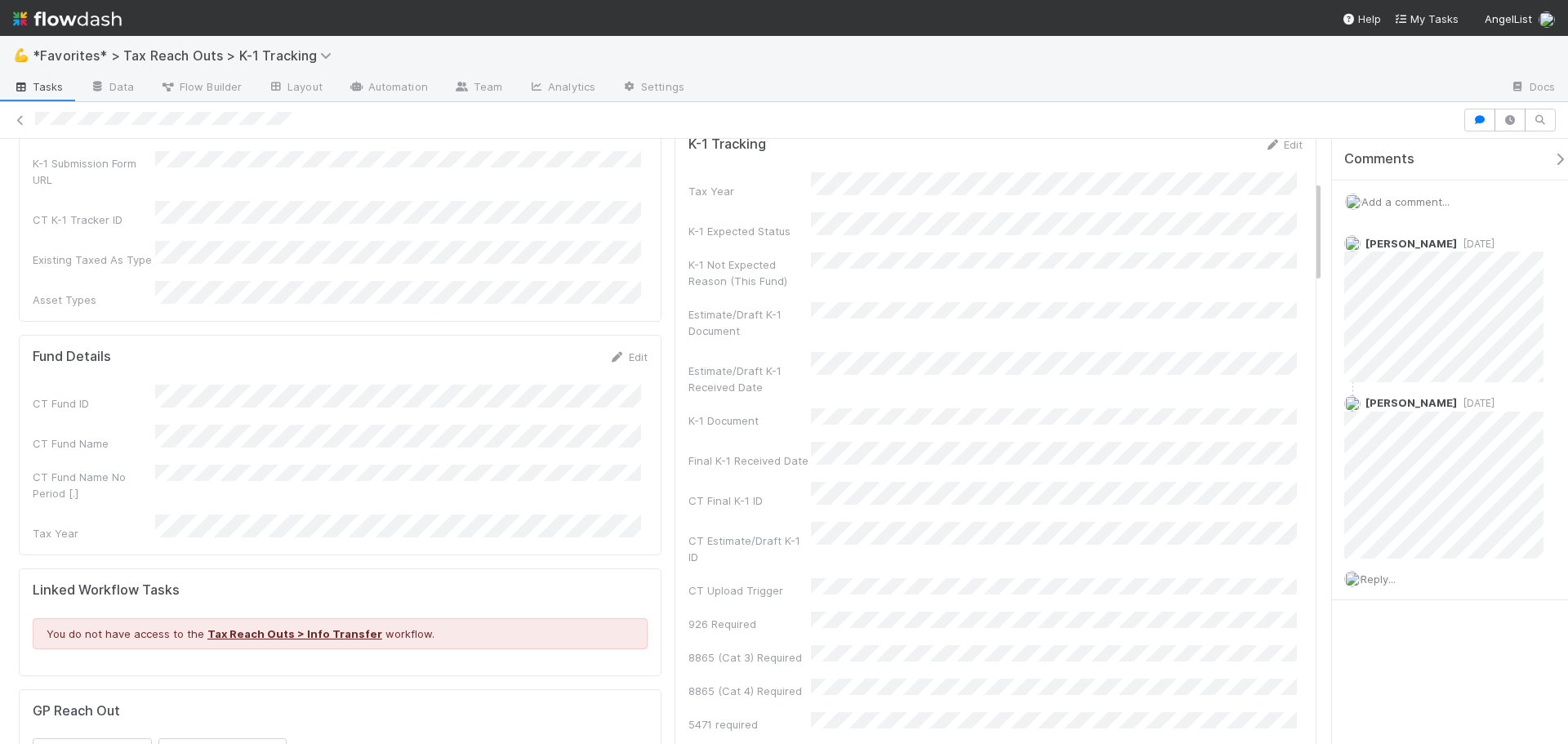
click at [24, 26] on img at bounding box center [68, 18] width 108 height 28
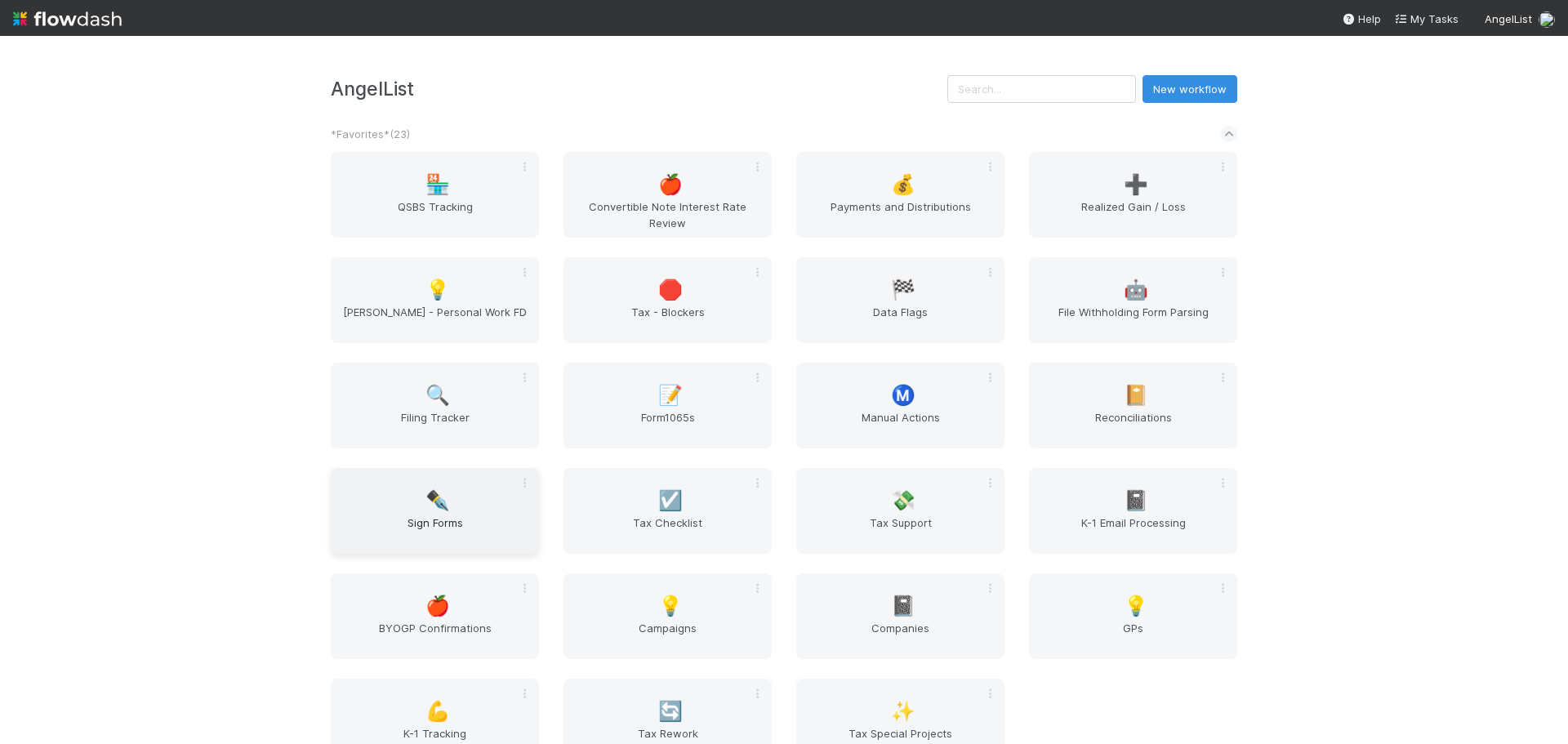
click at [458, 494] on div "✒️ Sign Forms" at bounding box center [435, 511] width 208 height 86
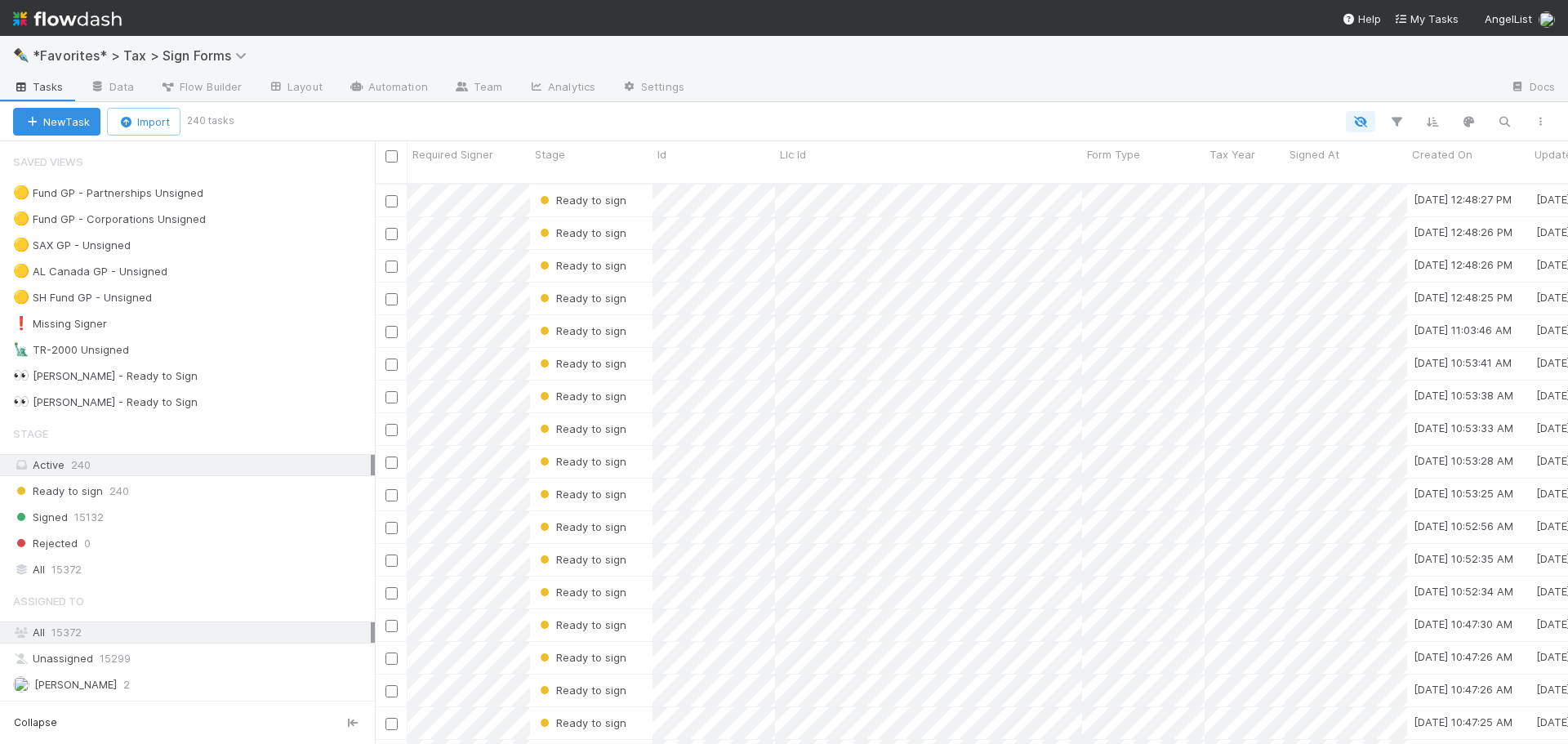
scroll to position [561, 1181]
click at [108, 202] on div "🟡 Fund GP - Partnerships Unsigned" at bounding box center [108, 192] width 190 height 20
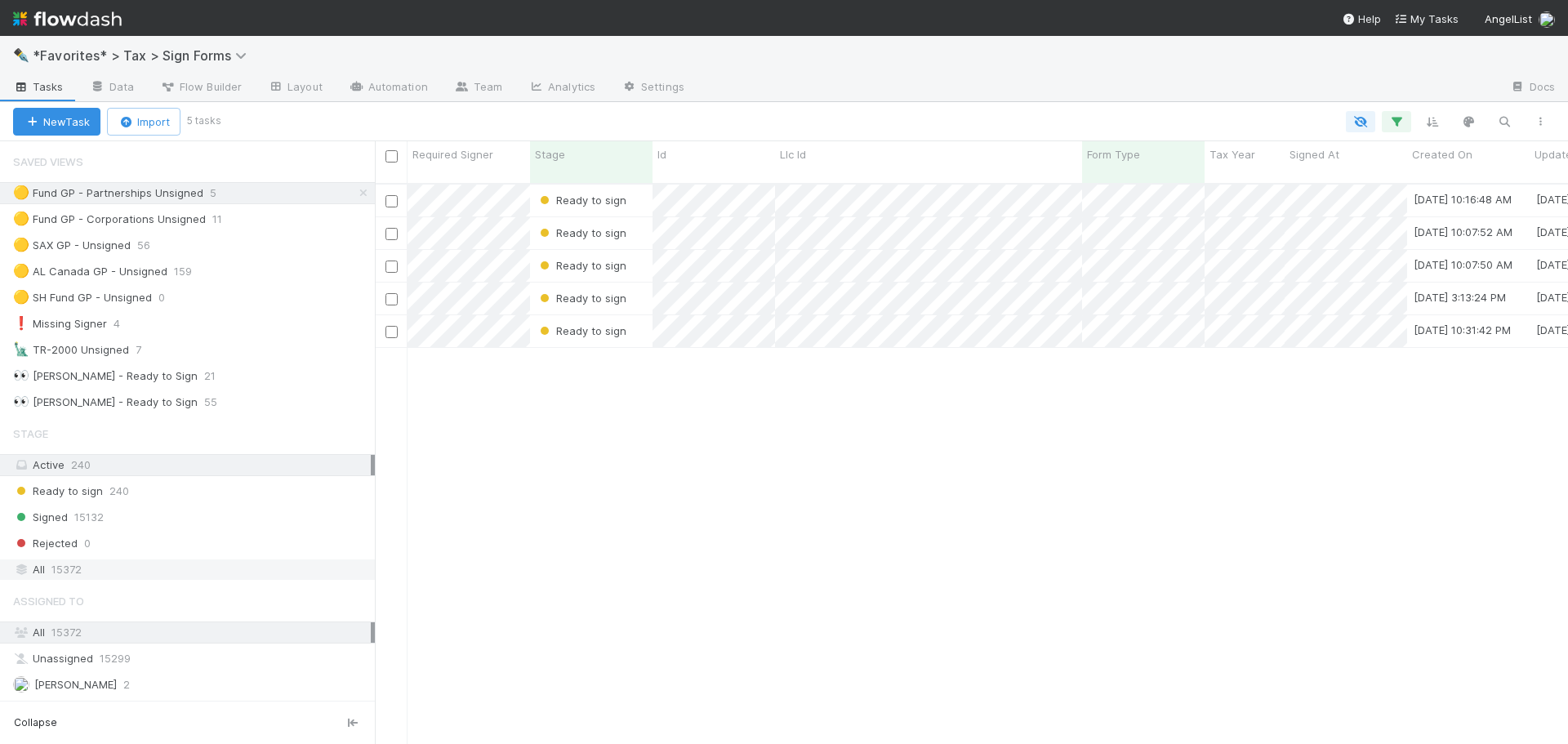
click at [118, 576] on div "All 15372" at bounding box center [192, 569] width 358 height 20
click at [355, 193] on icon at bounding box center [363, 192] width 16 height 10
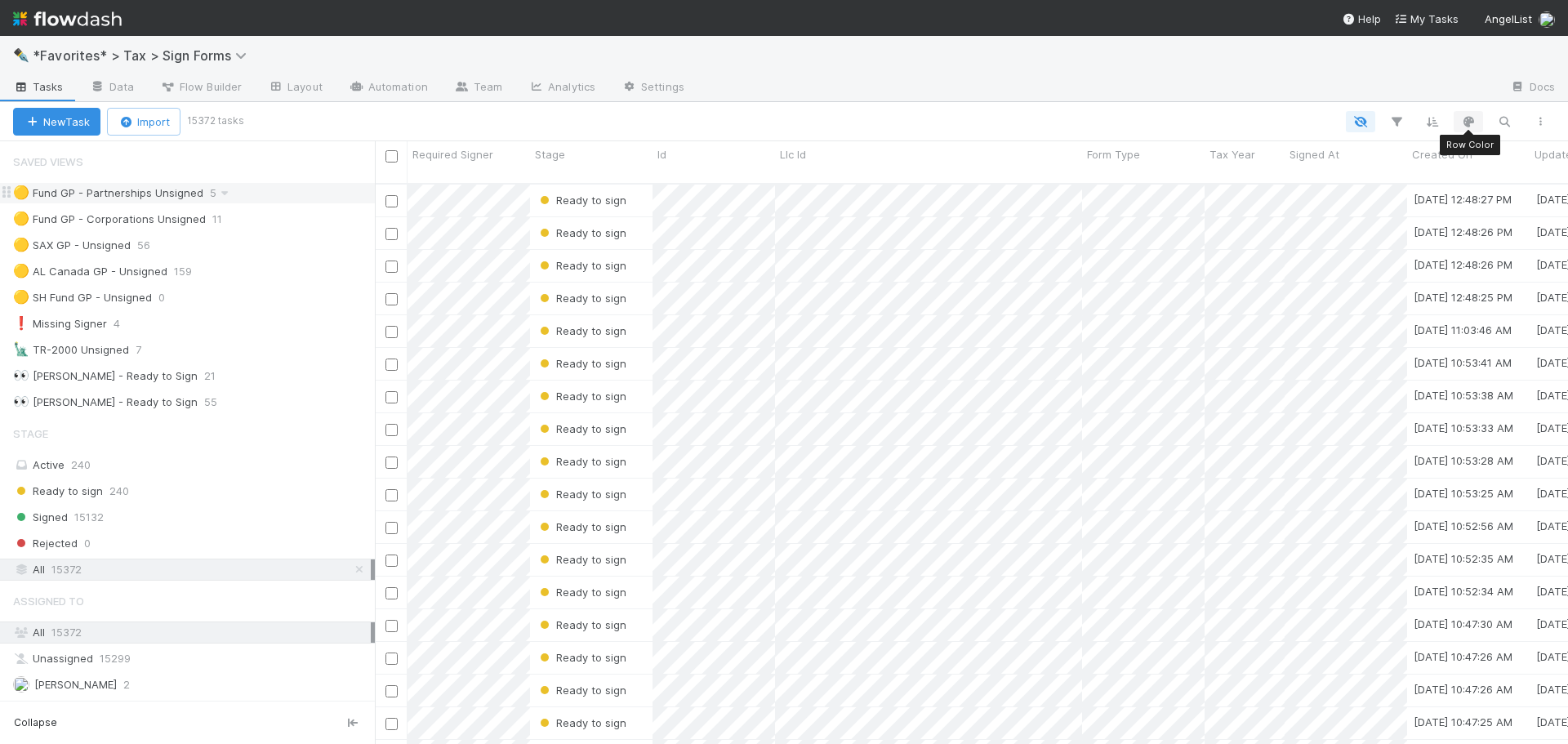
scroll to position [561, 1181]
click at [1500, 124] on icon "button" at bounding box center [1503, 121] width 16 height 14
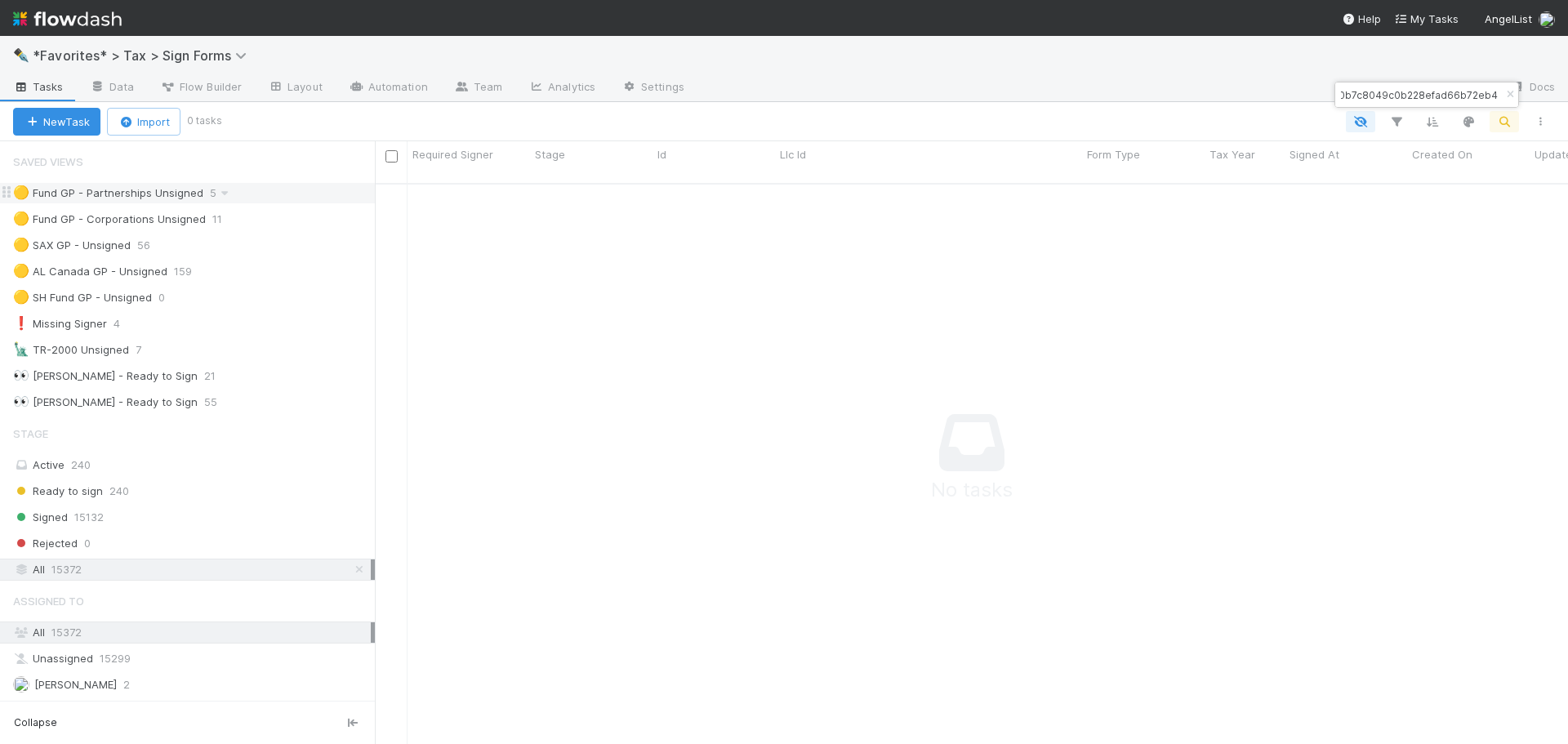
scroll to position [13, 13]
type input "ac15470b7c8049c0b228efad66b72eb4"
click at [1507, 93] on icon "button" at bounding box center [1509, 94] width 16 height 10
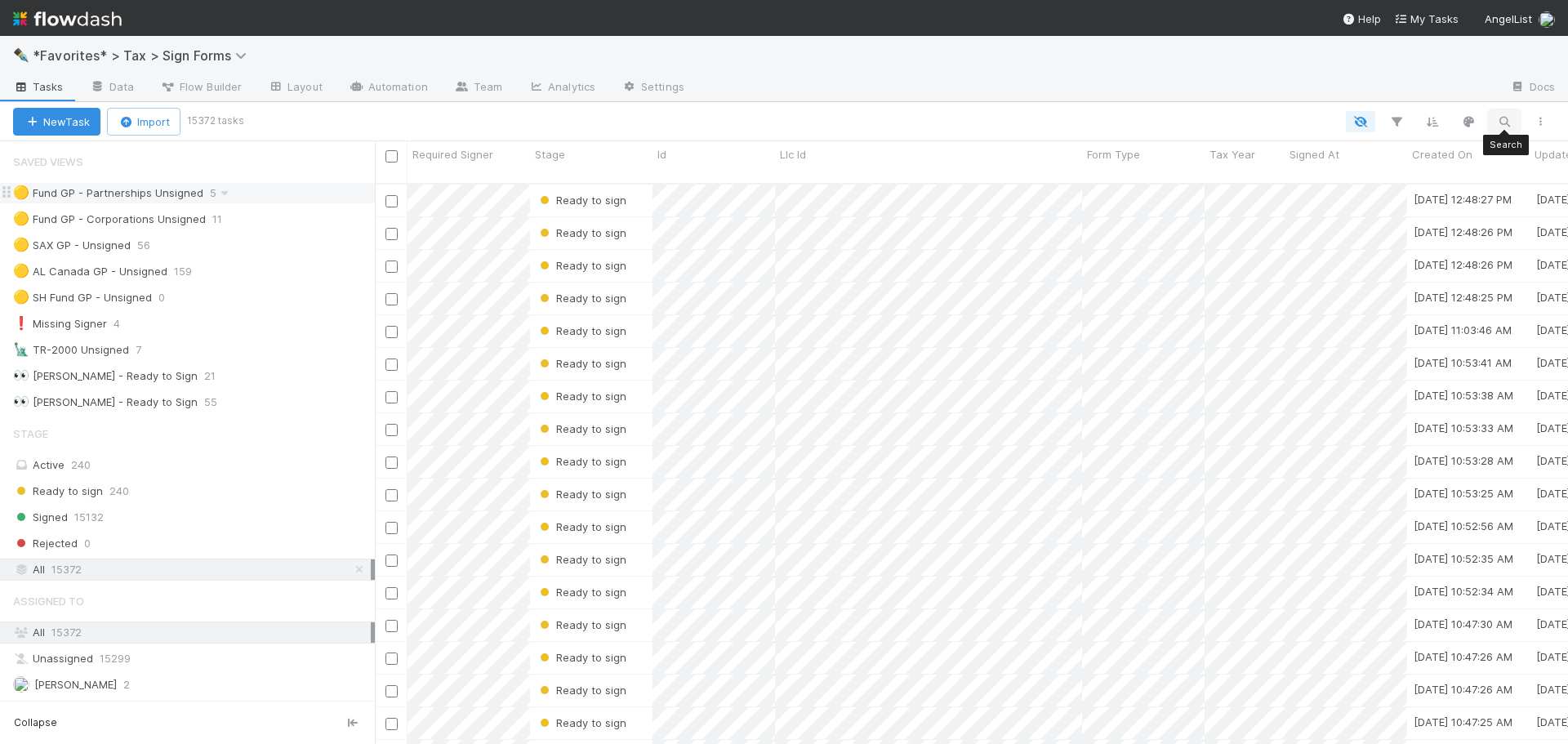
click at [1497, 124] on icon "button" at bounding box center [1503, 121] width 16 height 14
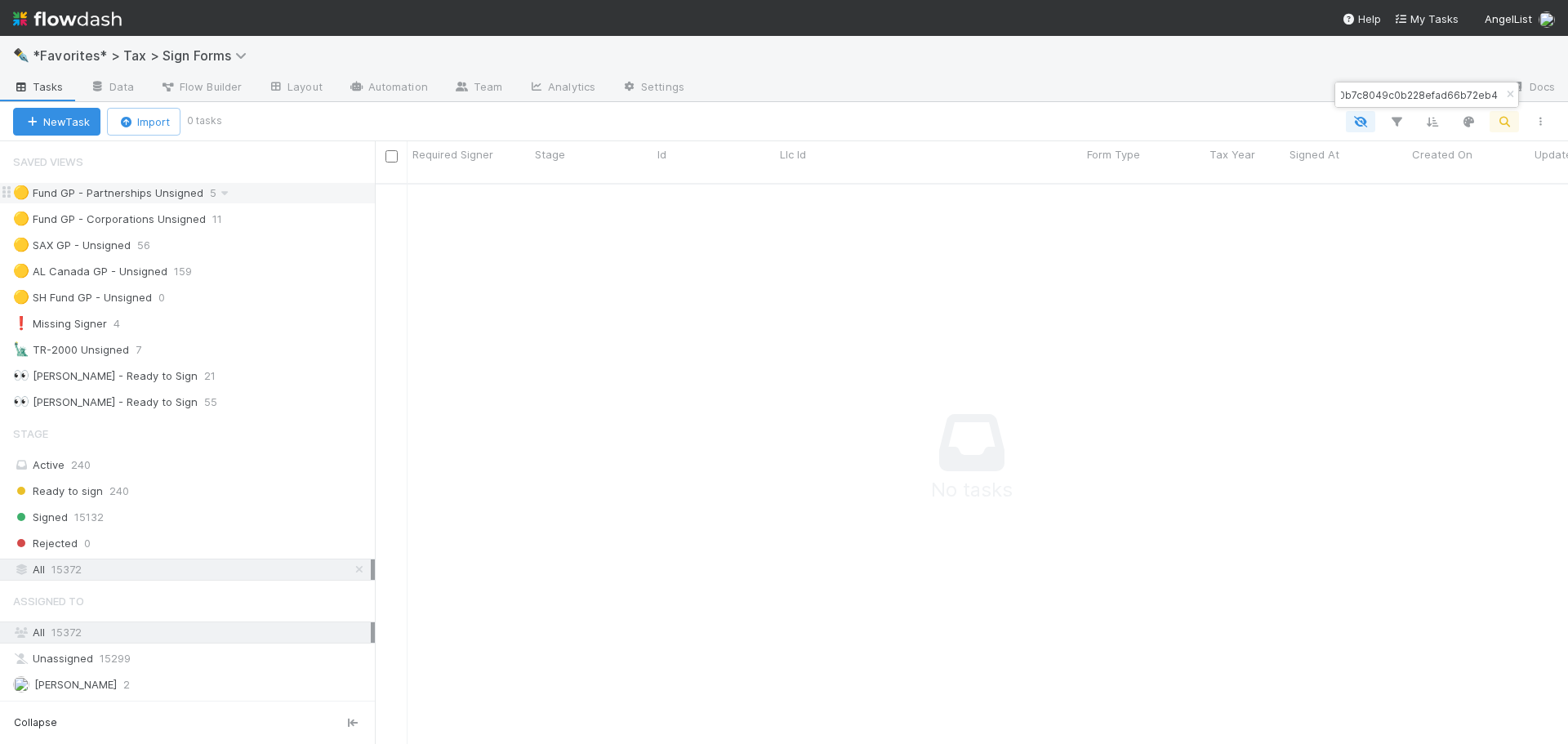
scroll to position [0, 0]
click at [1442, 102] on input "ac15470b7c8049c0b228efad66b72eb4" at bounding box center [1420, 94] width 164 height 20
paste input "032162b39f5343e5aef34b0ee8edce7f"
click at [1465, 89] on input "032162b39f5343e5aef34b0ee8edce7f" at bounding box center [1420, 94] width 164 height 20
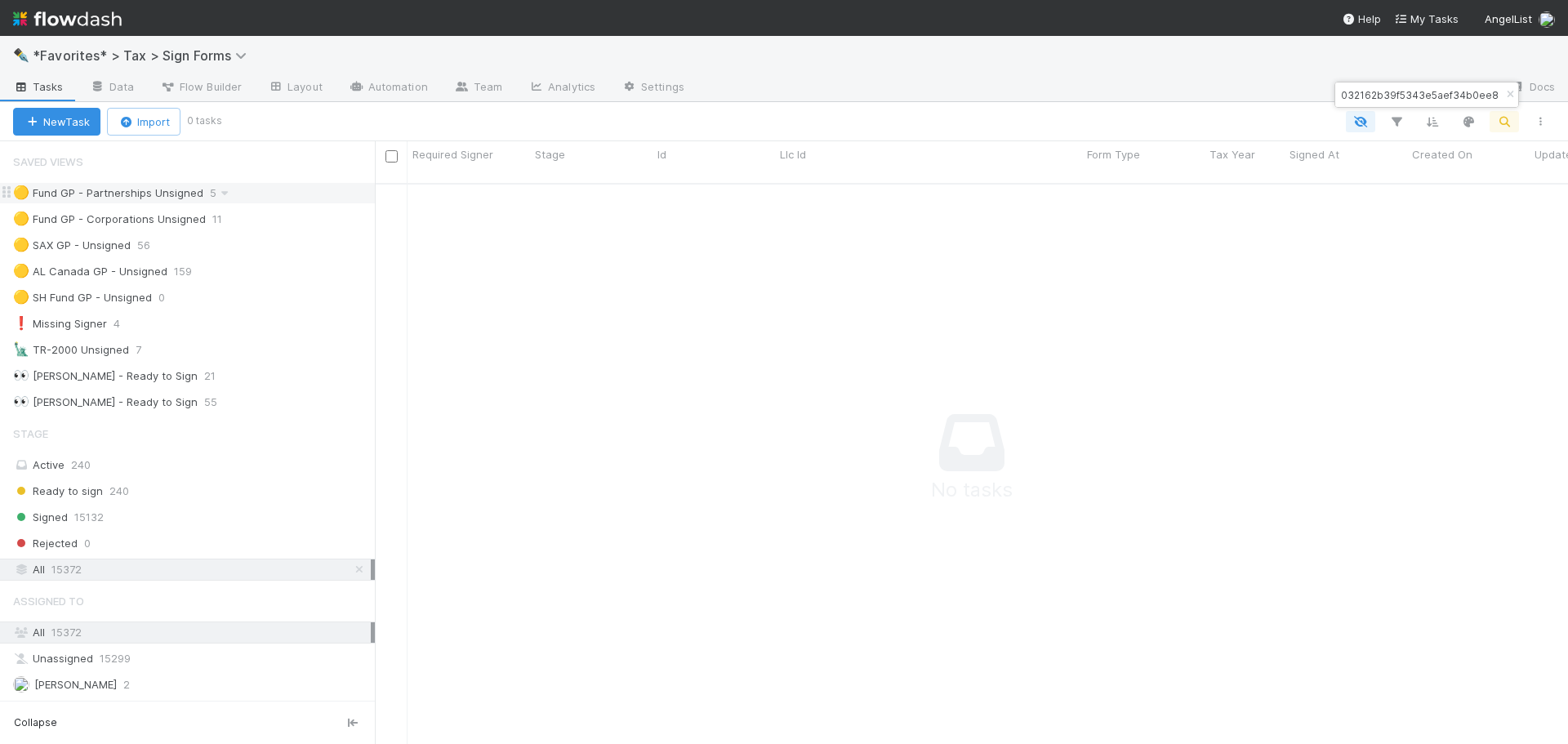
click at [1465, 91] on input "032162b39f5343e5aef34b0ee8edce7f" at bounding box center [1420, 94] width 164 height 20
click at [1465, 92] on input "032162b39f5343e5aef34b0ee8edce7f" at bounding box center [1420, 94] width 164 height 20
paste input "962f52c6deb14a25be11541d31edda0b"
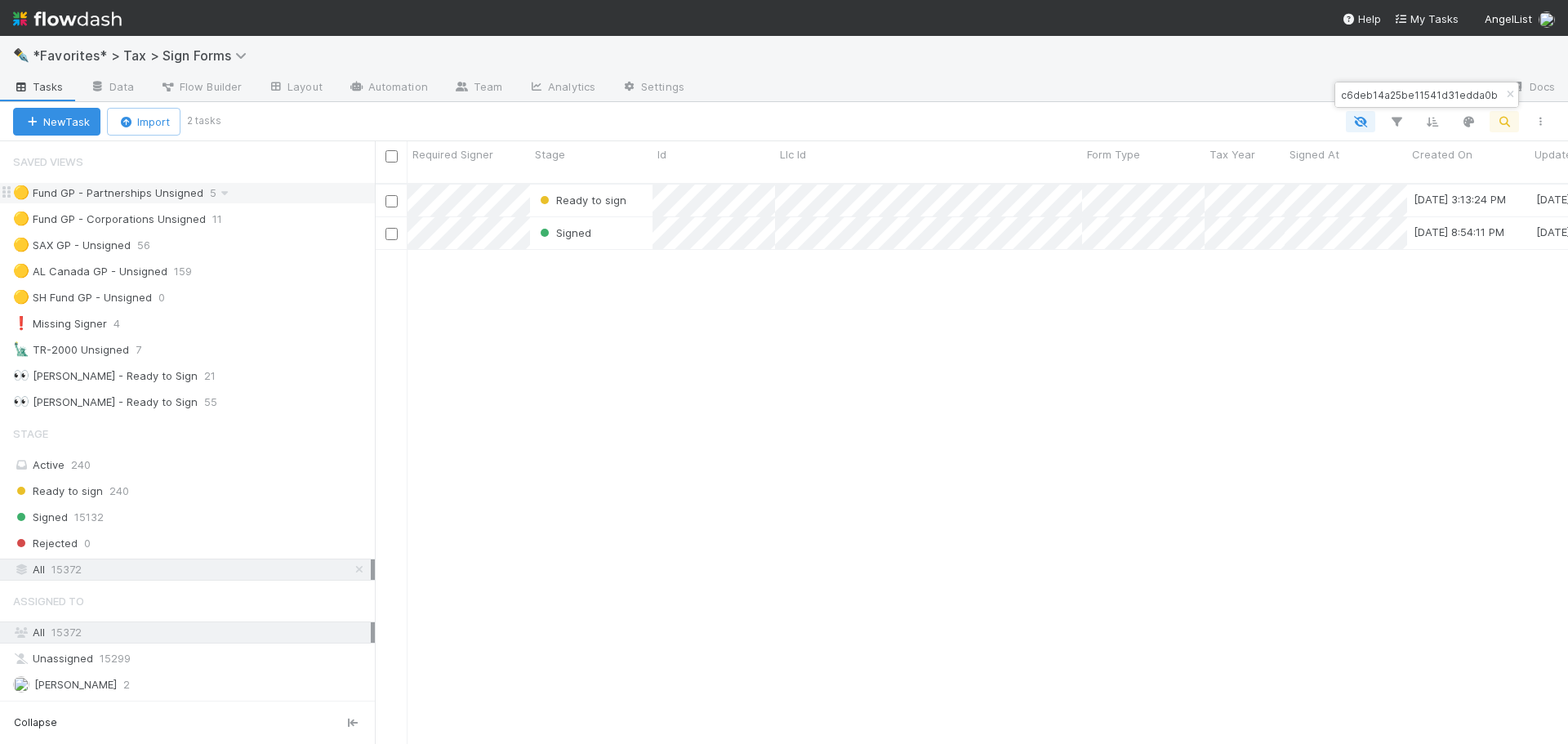
scroll to position [561, 1181]
type input "962f52c6deb14a25be11541d31edda0b"
click at [1512, 96] on icon "button" at bounding box center [1509, 94] width 16 height 10
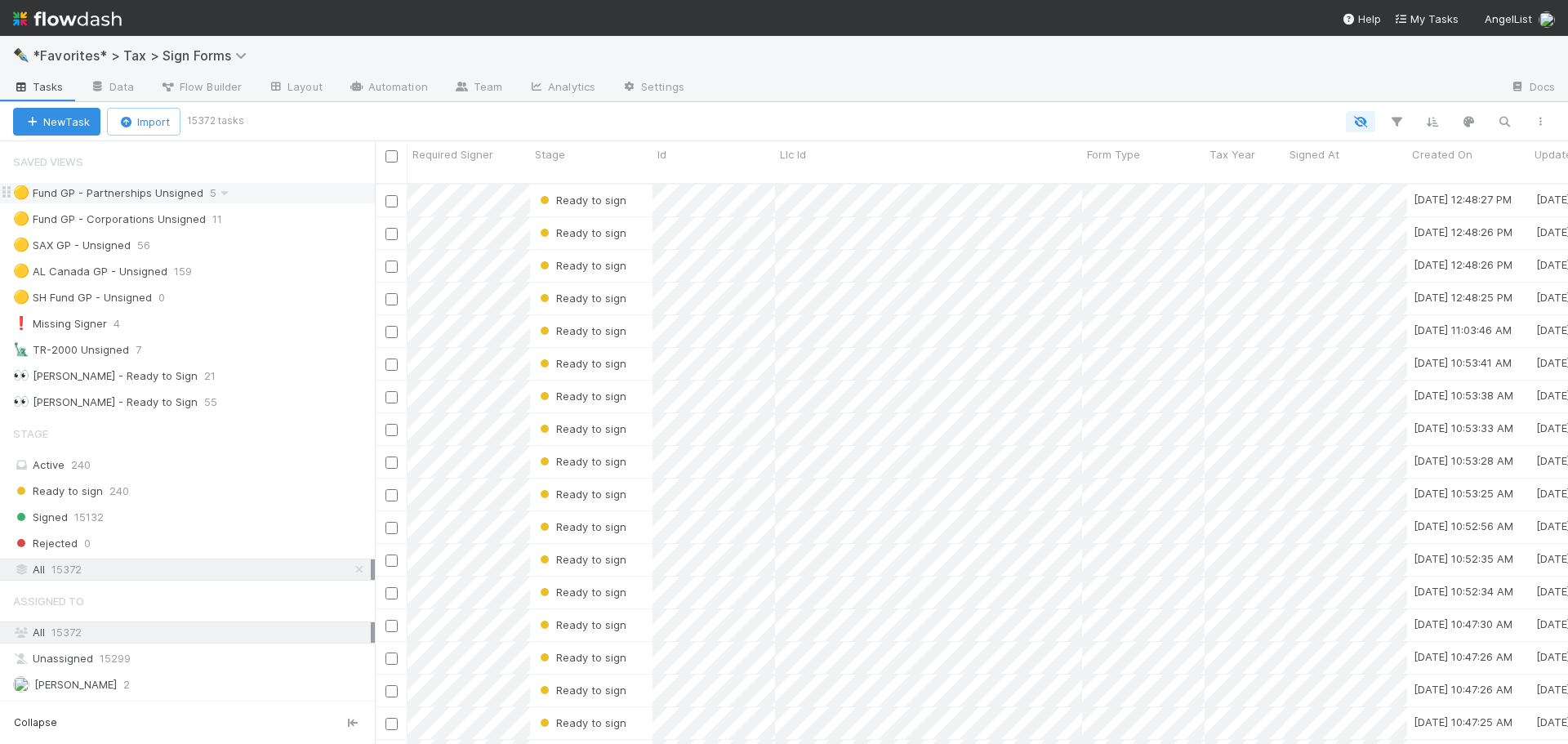
scroll to position [561, 1181]
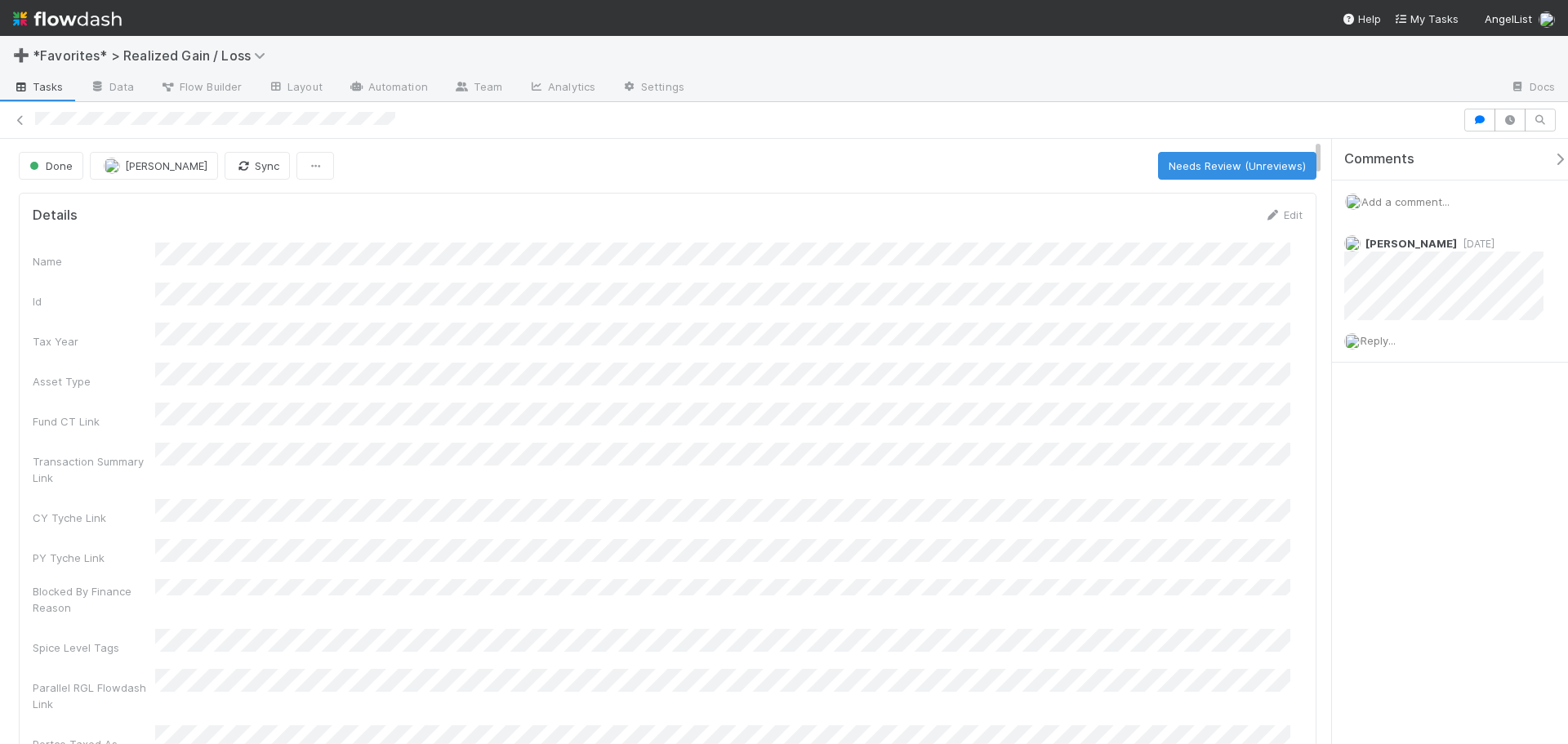
scroll to position [320, 1245]
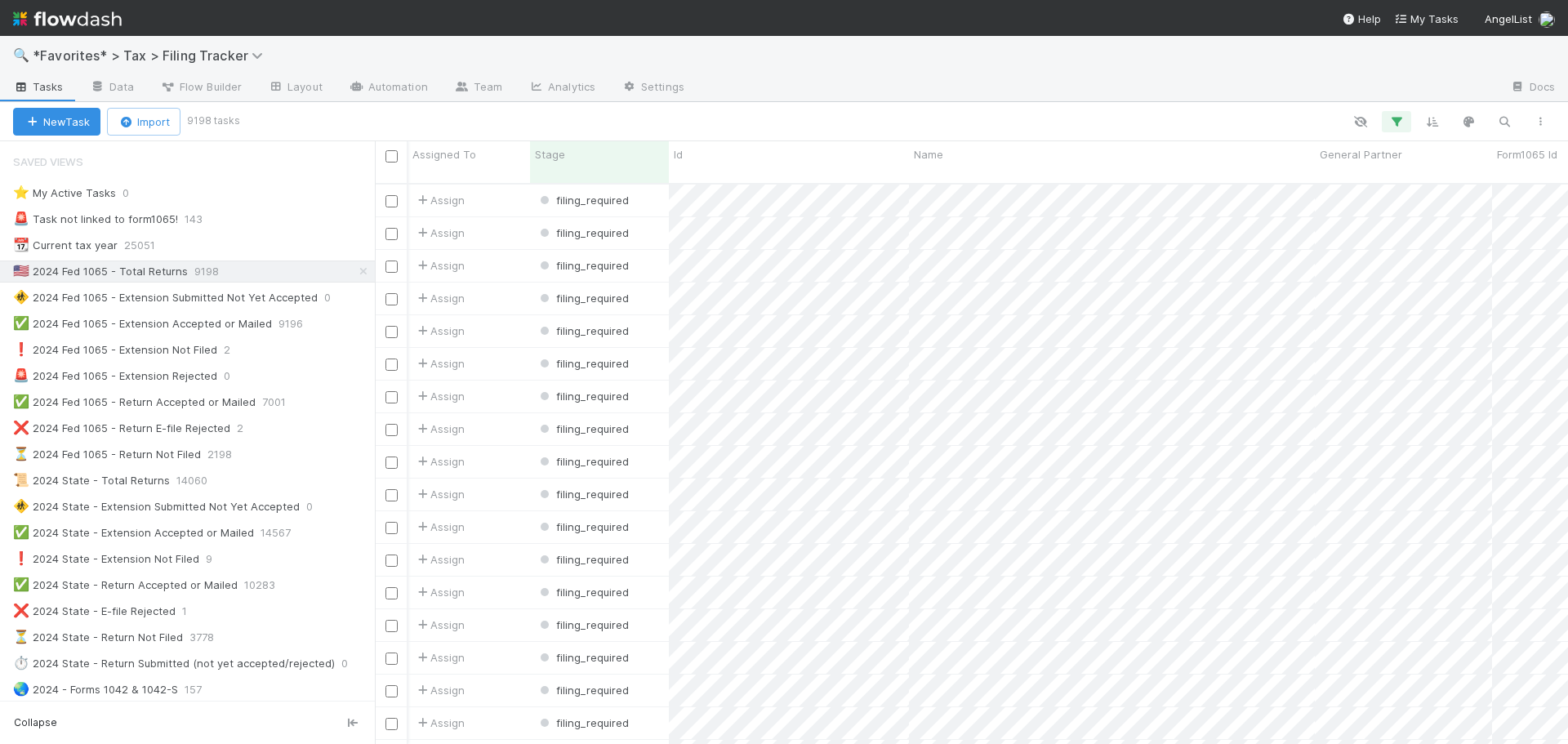
scroll to position [561, 1181]
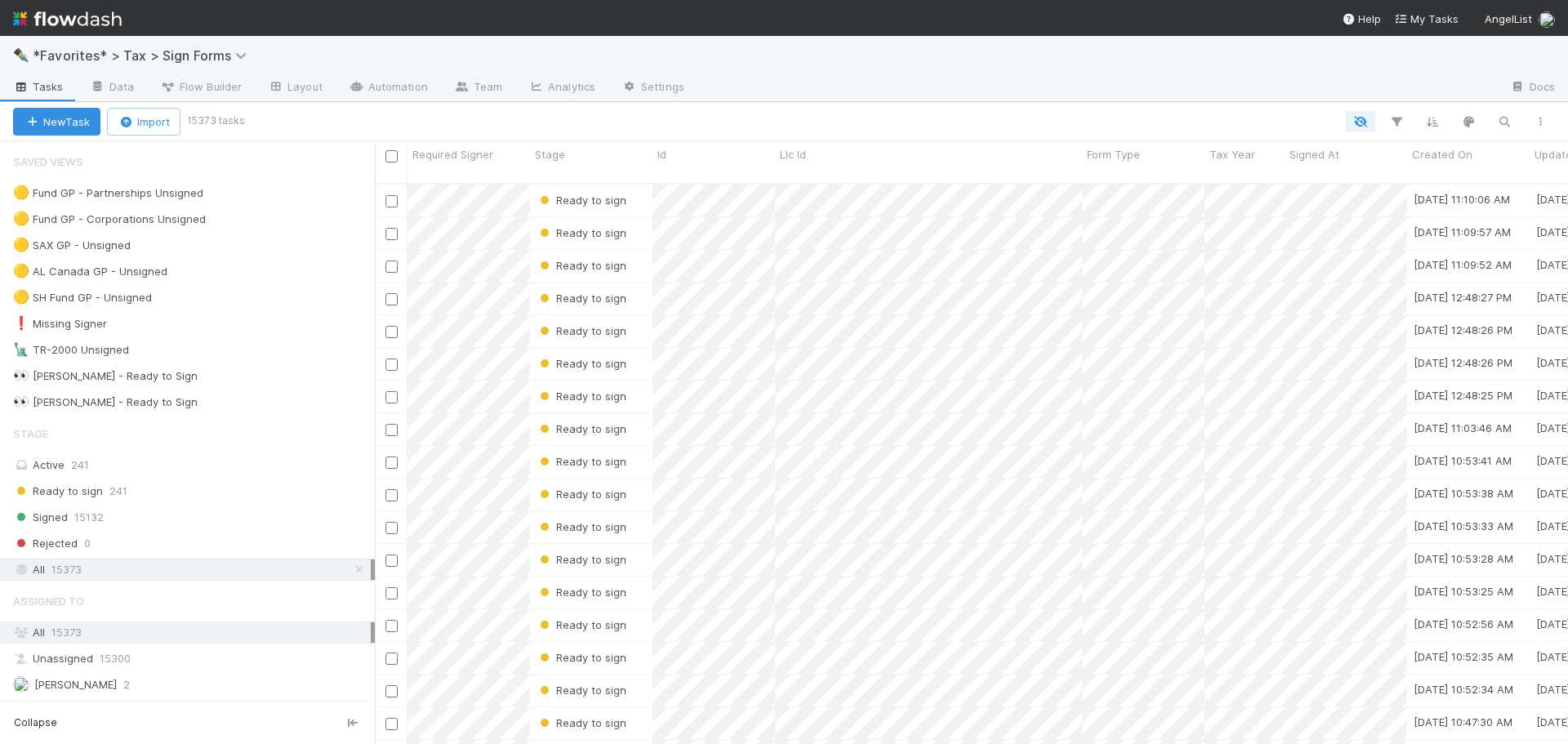
scroll to position [561, 1181]
click at [244, 202] on div "🟡 Fund GP - Partnerships Unsigned 7" at bounding box center [194, 192] width 362 height 20
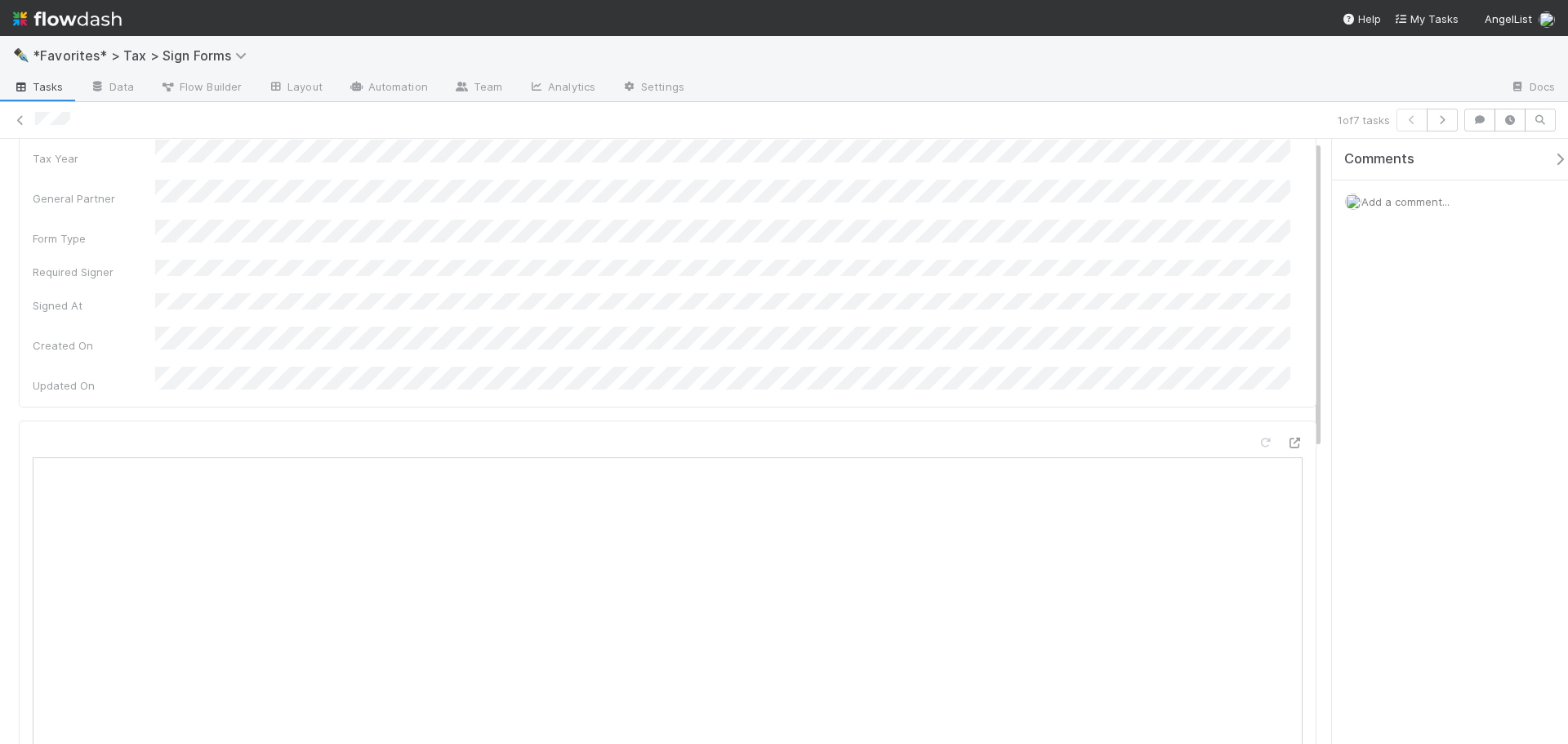
scroll to position [164, 0]
click at [10, 123] on div "1 of 7 tasks" at bounding box center [784, 120] width 1568 height 23
click at [20, 125] on icon at bounding box center [20, 120] width 16 height 10
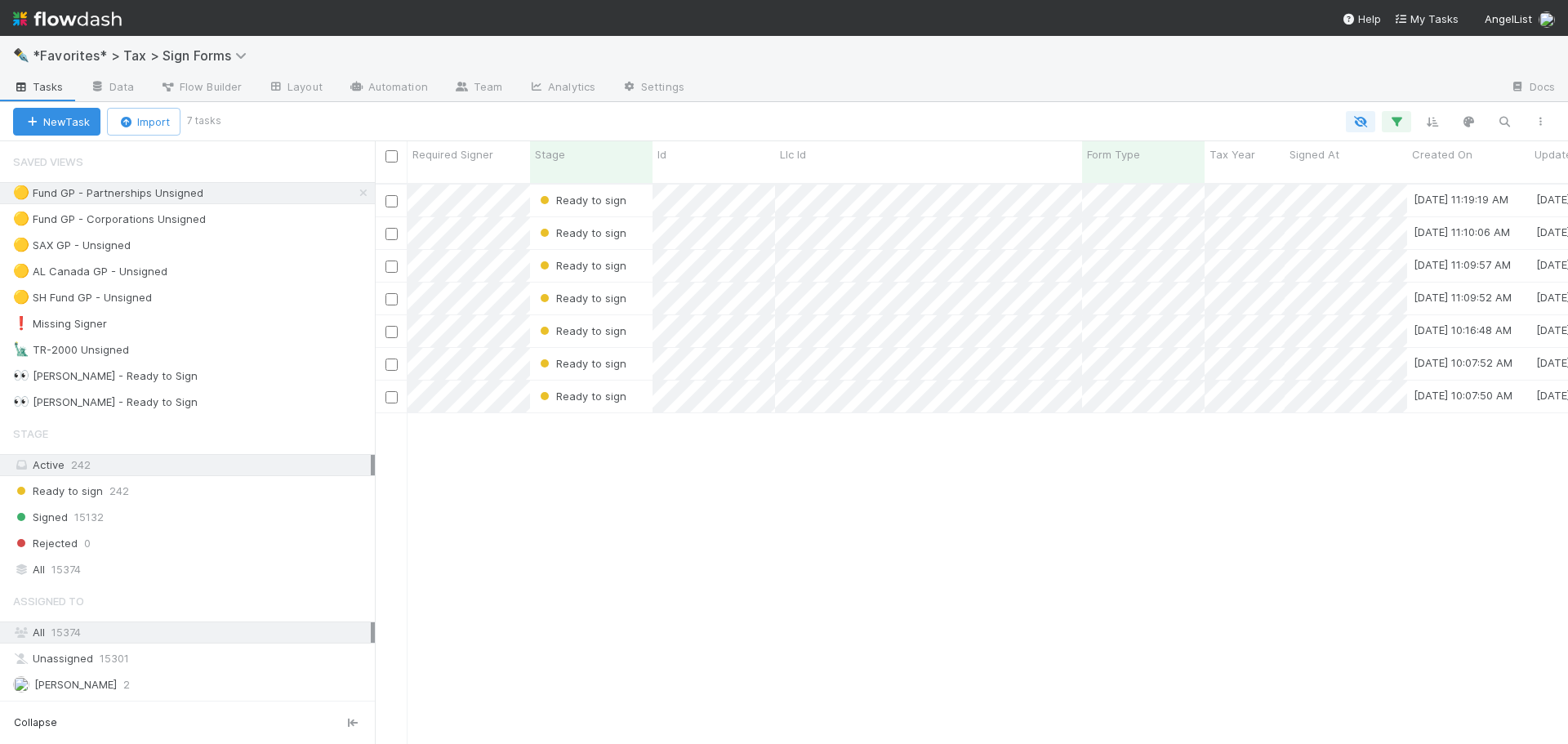
scroll to position [561, 1181]
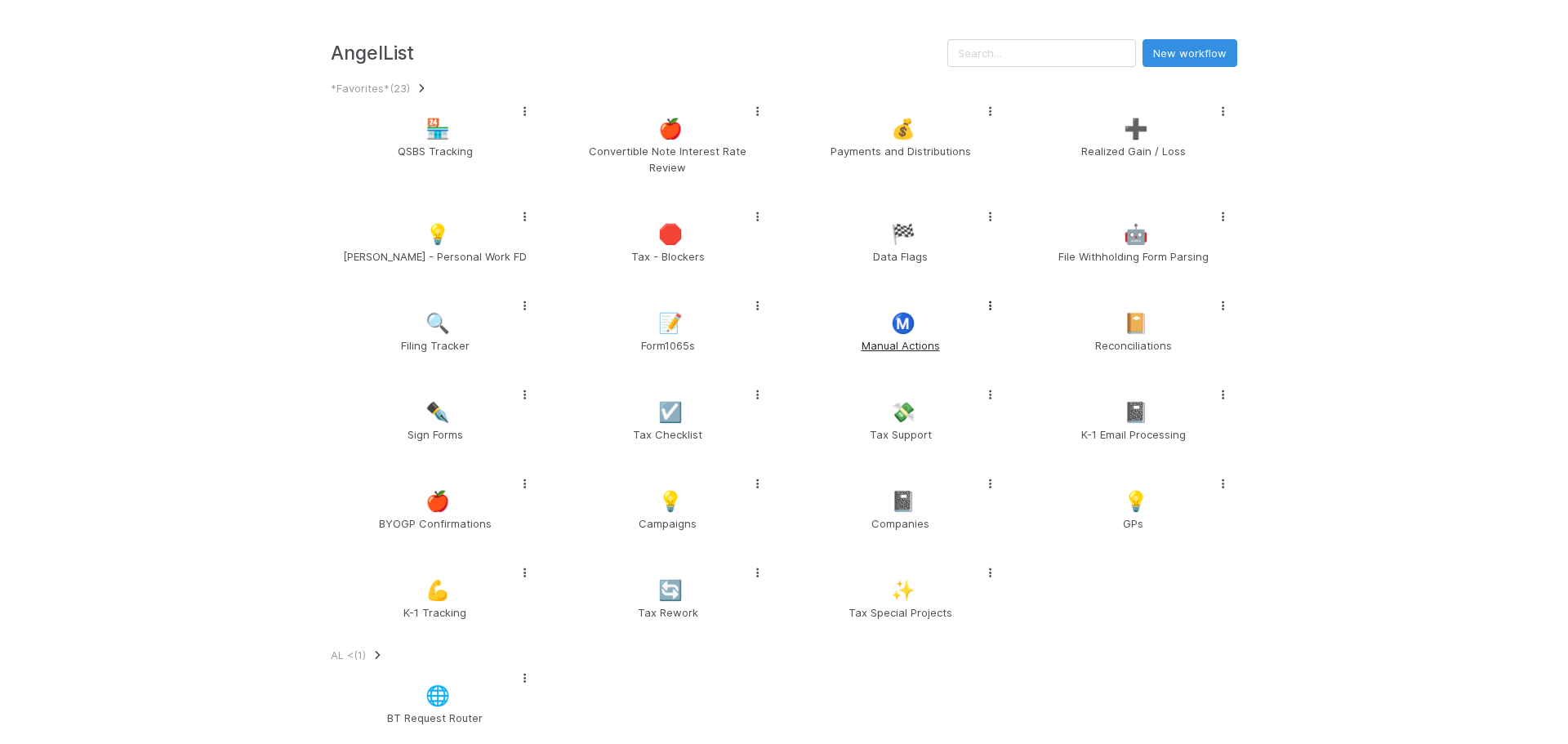
click at [895, 354] on span "Manual Actions" at bounding box center [900, 344] width 195 height 16
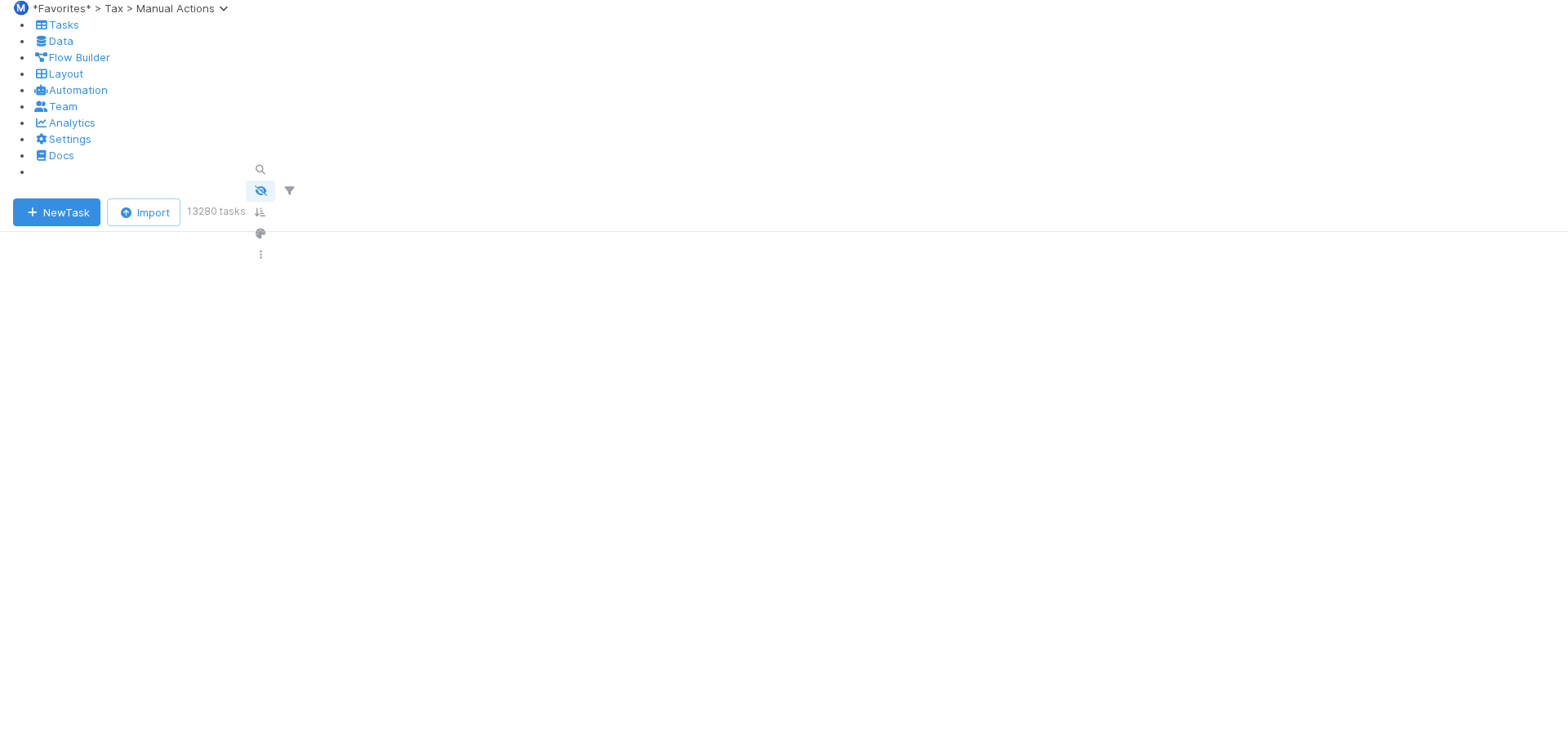
scroll to position [898, 0]
